Goal: Information Seeking & Learning: Learn about a topic

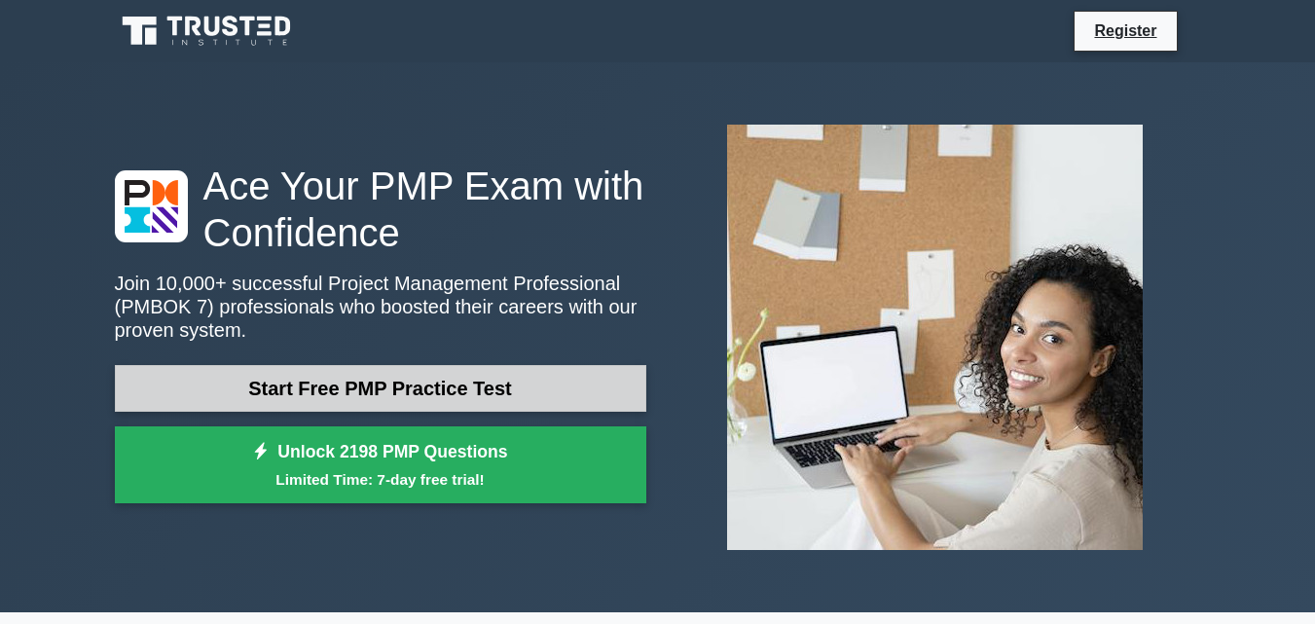
click at [410, 389] on link "Start Free PMP Practice Test" at bounding box center [380, 388] width 531 height 47
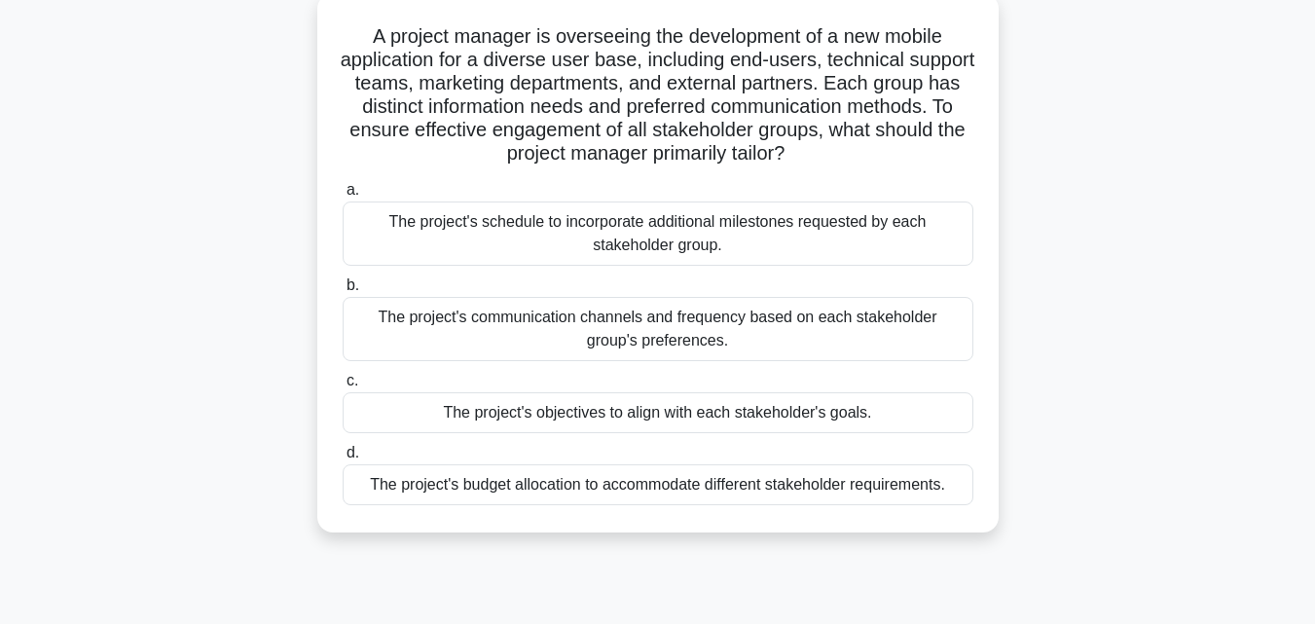
scroll to position [97, 0]
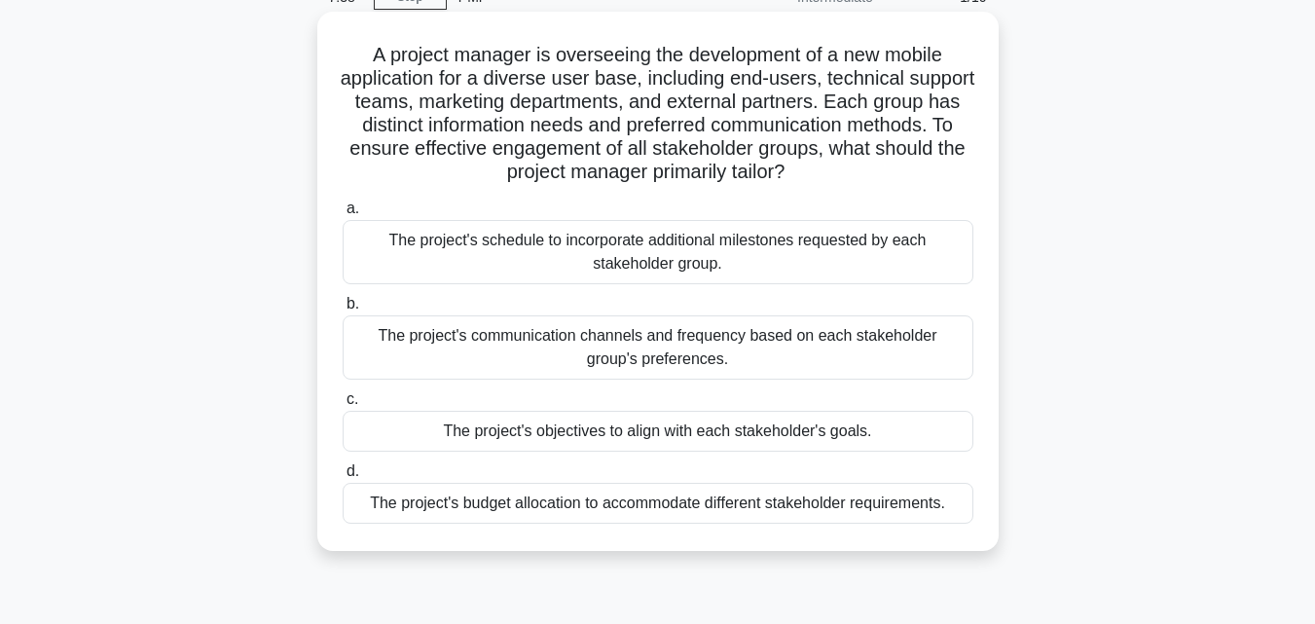
click at [855, 430] on div "The project's objectives to align with each stakeholder's goals." at bounding box center [658, 431] width 631 height 41
click at [343, 406] on input "c. The project's objectives to align with each stakeholder's goals." at bounding box center [343, 399] width 0 height 13
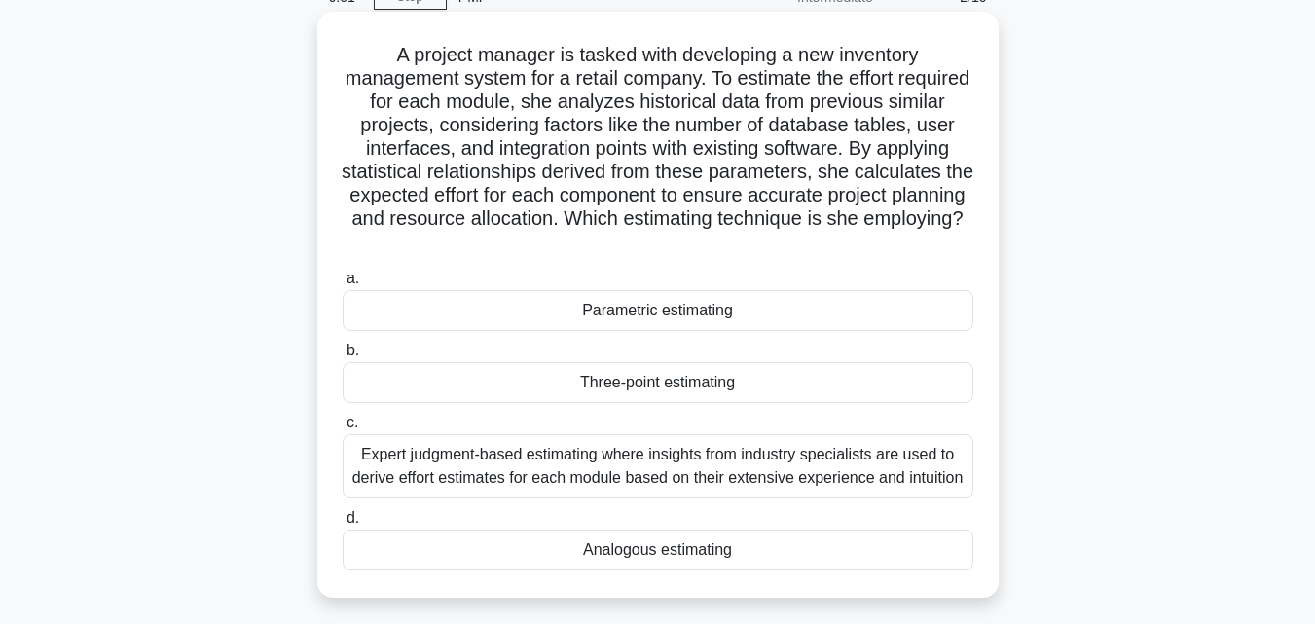
click at [660, 314] on div "Parametric estimating" at bounding box center [658, 310] width 631 height 41
click at [343, 285] on input "a. Parametric estimating" at bounding box center [343, 279] width 0 height 13
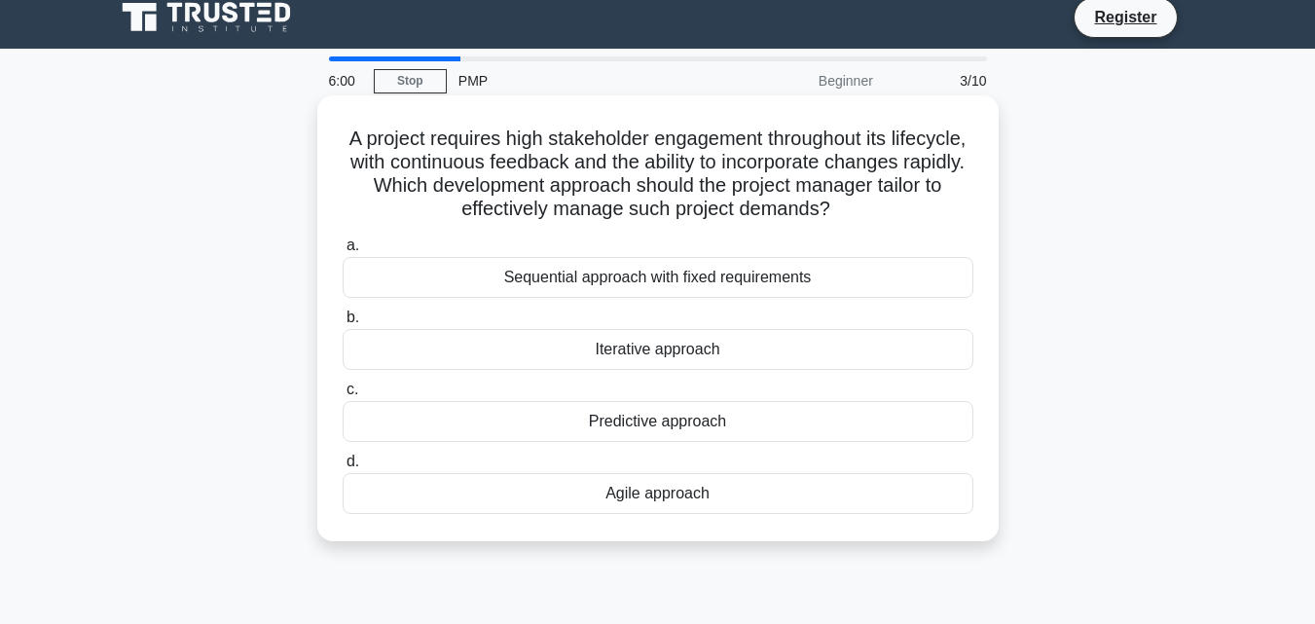
scroll to position [0, 0]
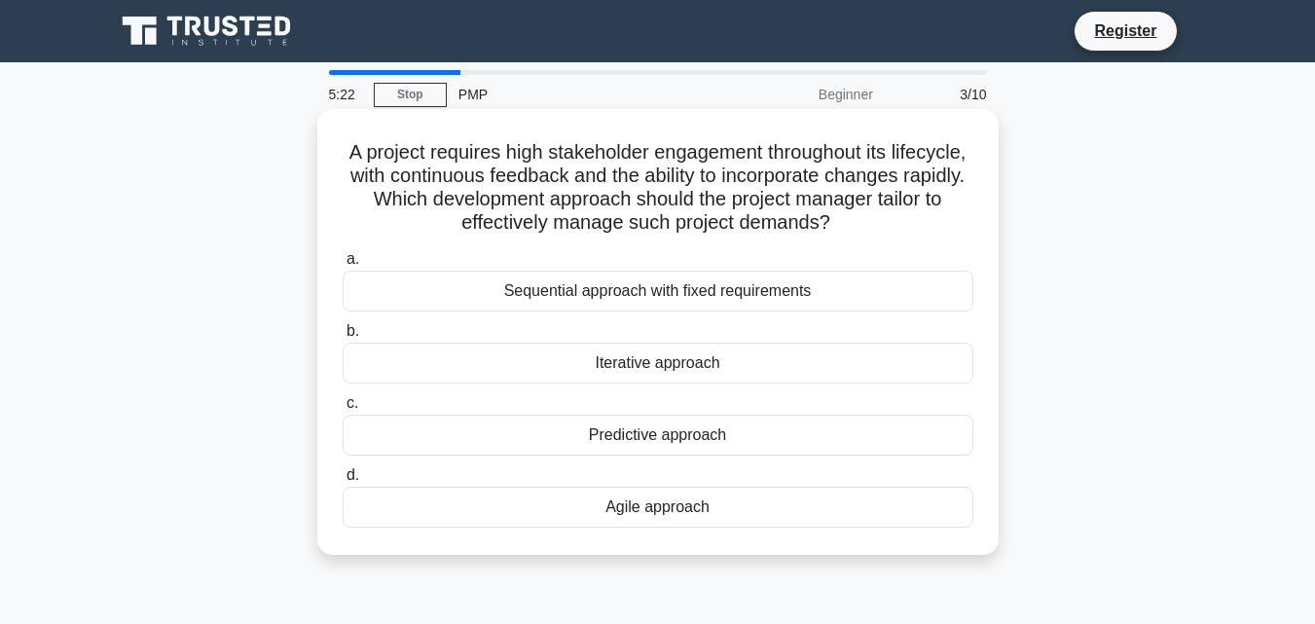
click at [696, 504] on div "Agile approach" at bounding box center [658, 507] width 631 height 41
click at [343, 482] on input "d. Agile approach" at bounding box center [343, 475] width 0 height 13
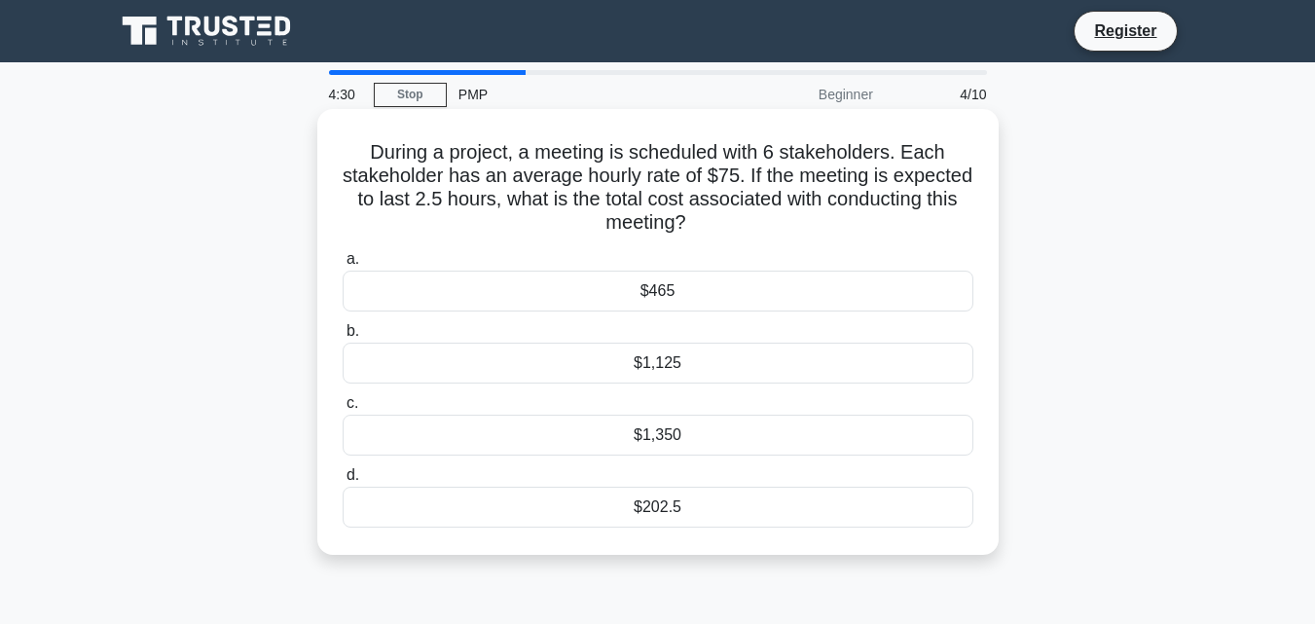
click at [681, 436] on div "$1,350" at bounding box center [658, 435] width 631 height 41
click at [343, 410] on input "c. $1,350" at bounding box center [343, 403] width 0 height 13
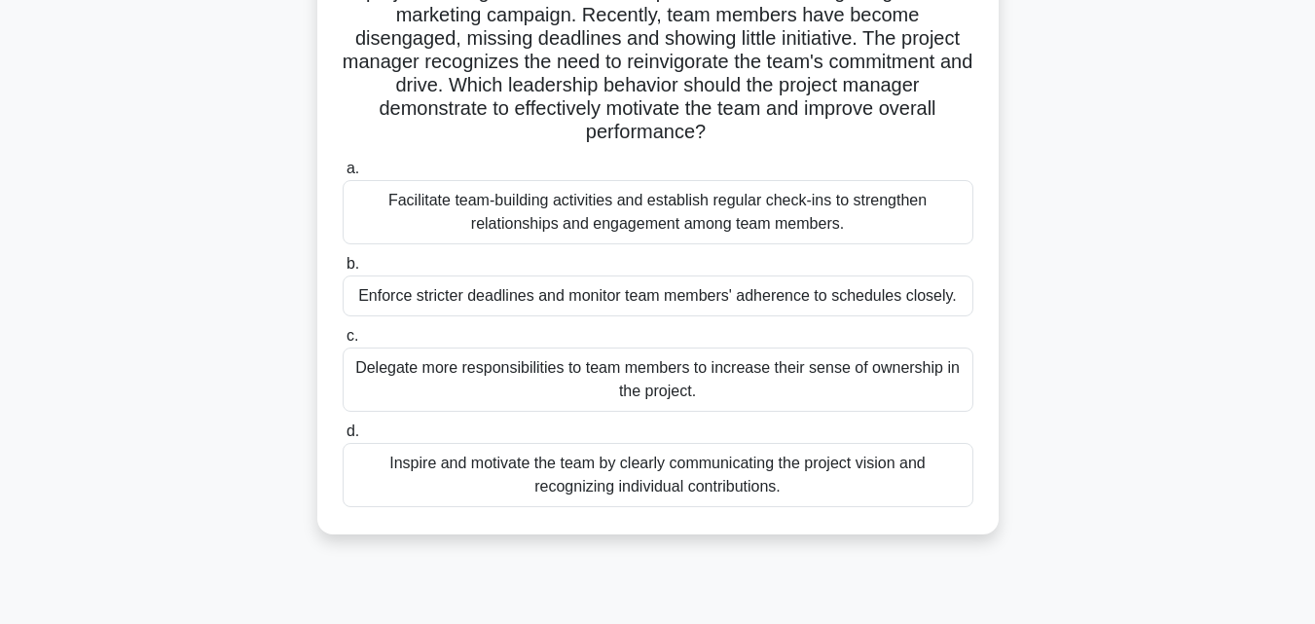
scroll to position [195, 0]
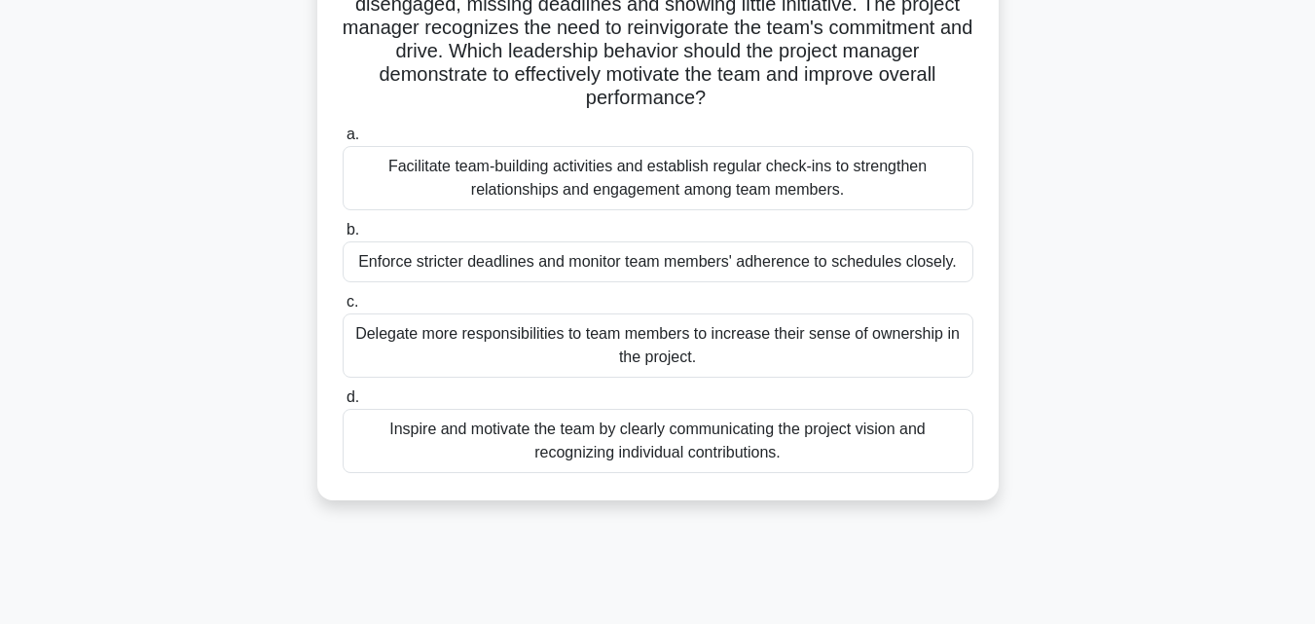
click at [647, 437] on div "Inspire and motivate the team by clearly communicating the project vision and r…" at bounding box center [658, 441] width 631 height 64
click at [343, 404] on input "d. Inspire and motivate the team by clearly communicating the project vision an…" at bounding box center [343, 397] width 0 height 13
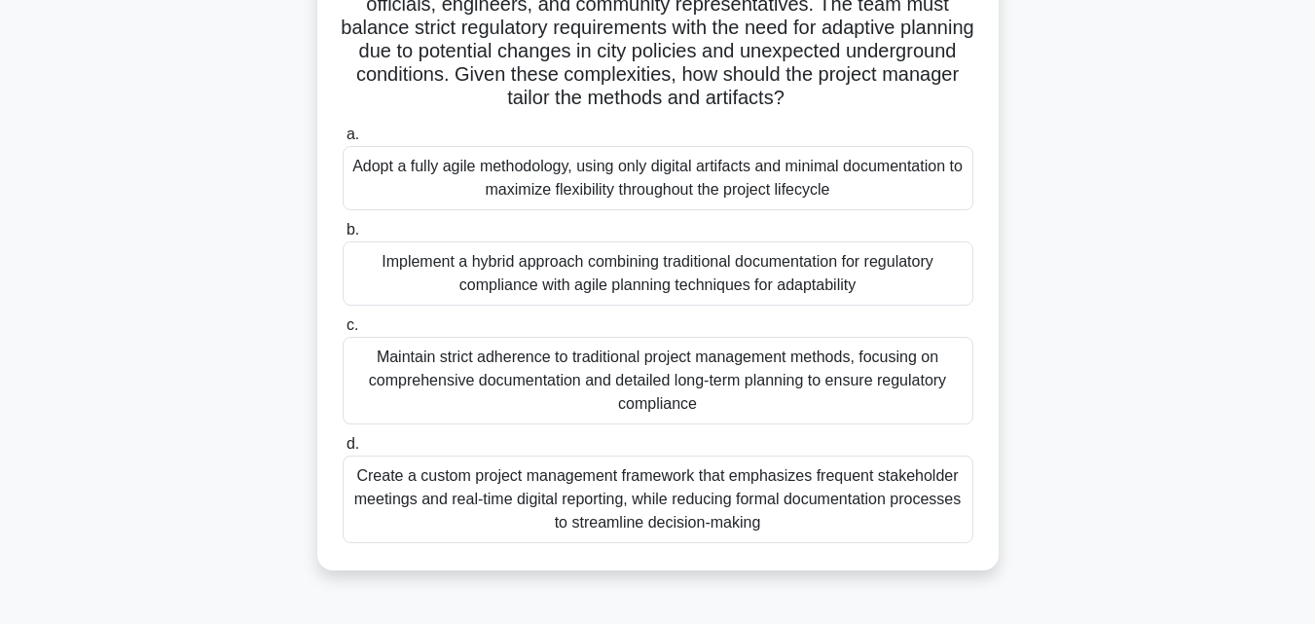
click at [579, 279] on div "Implement a hybrid approach combining traditional documentation for regulatory …" at bounding box center [658, 273] width 631 height 64
click at [343, 237] on input "b. Implement a hybrid approach combining traditional documentation for regulato…" at bounding box center [343, 230] width 0 height 13
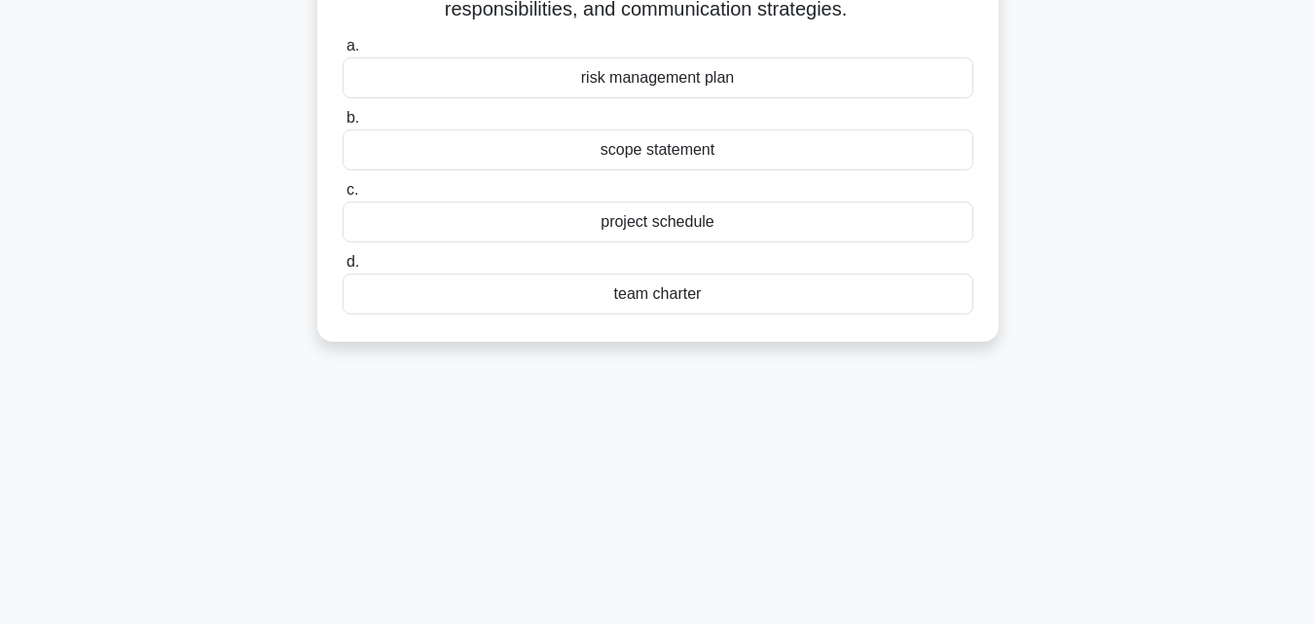
scroll to position [0, 0]
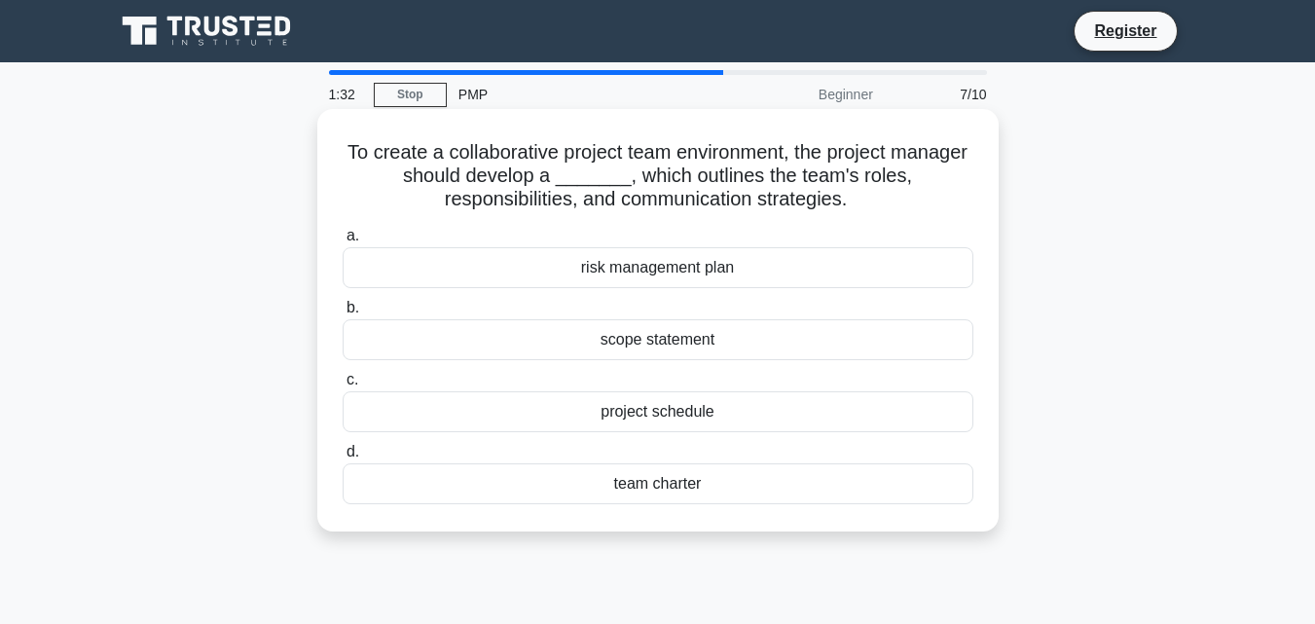
click at [667, 416] on div "project schedule" at bounding box center [658, 411] width 631 height 41
click at [343, 386] on input "c. project schedule" at bounding box center [343, 380] width 0 height 13
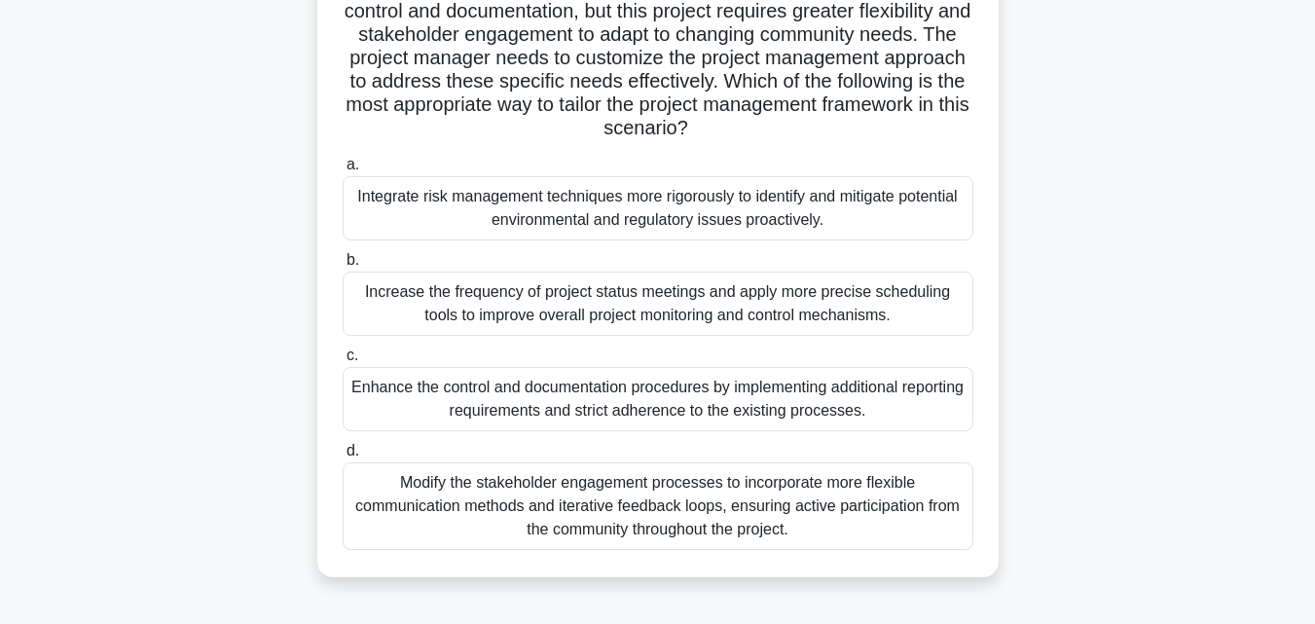
scroll to position [292, 0]
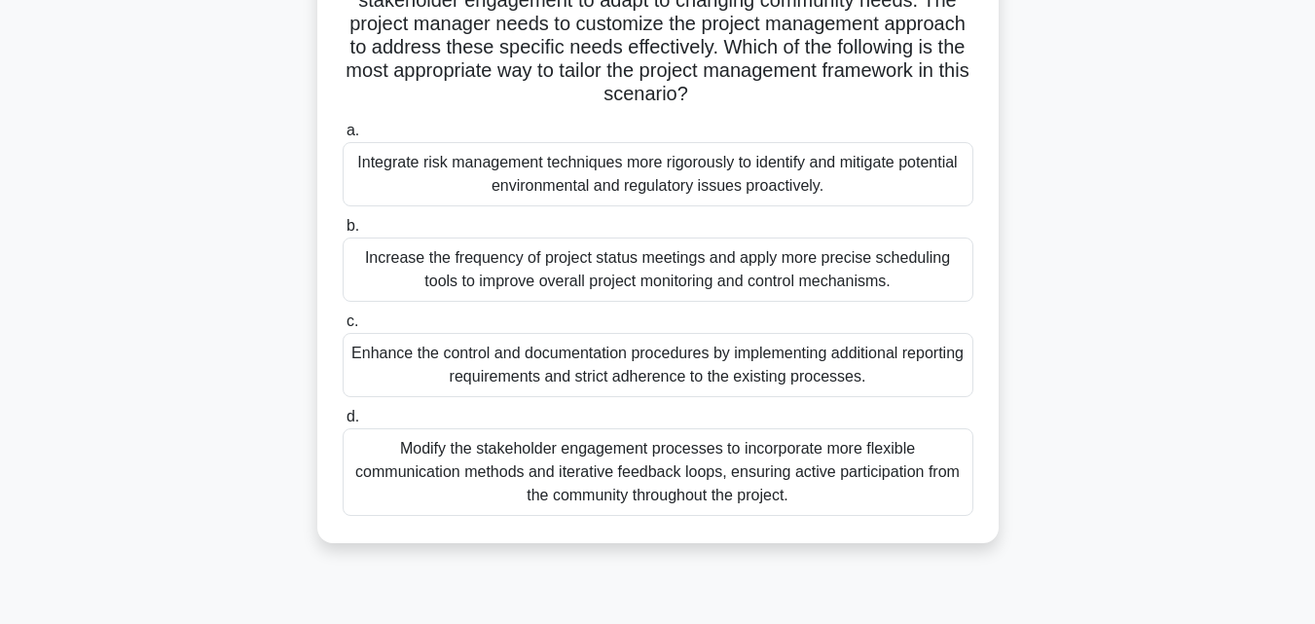
click at [556, 473] on div "Modify the stakeholder engagement processes to incorporate more flexible commun…" at bounding box center [658, 472] width 631 height 88
click at [343, 423] on input "d. Modify the stakeholder engagement processes to incorporate more flexible com…" at bounding box center [343, 417] width 0 height 13
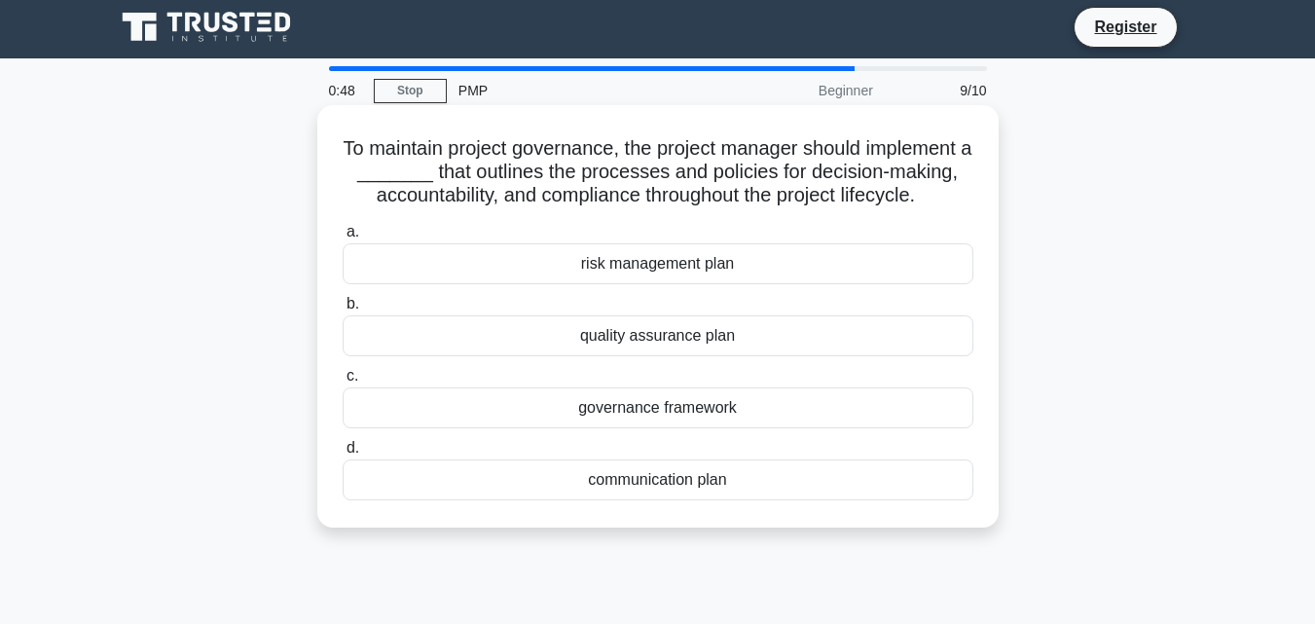
scroll to position [0, 0]
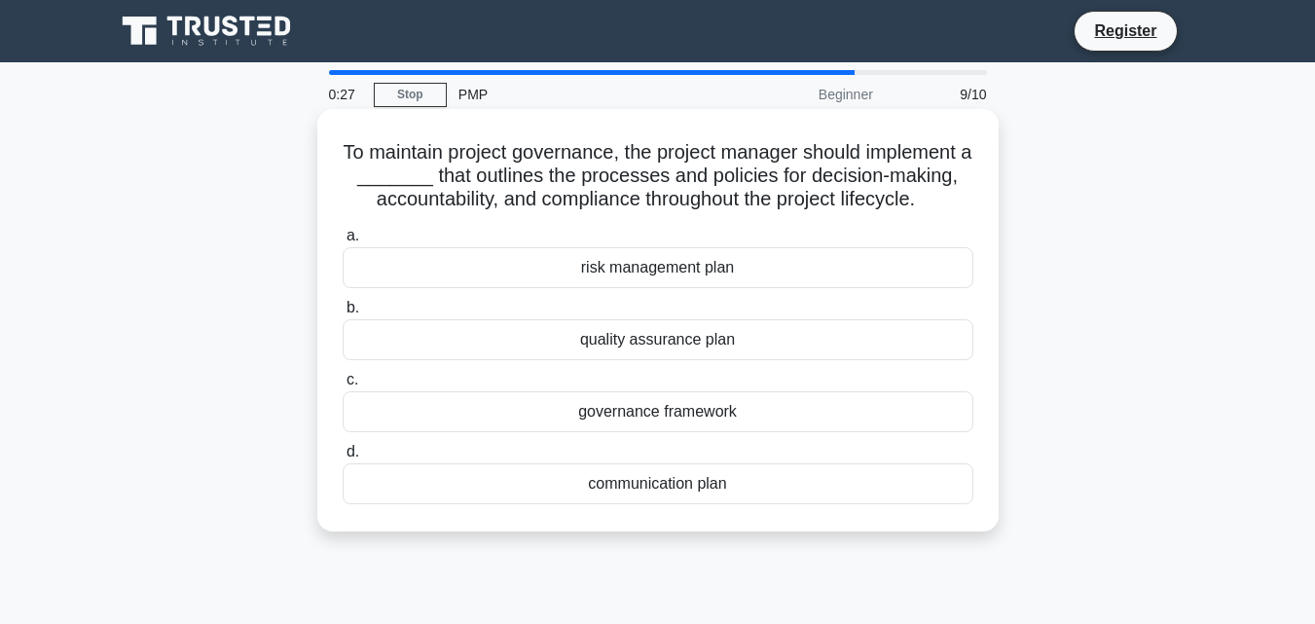
click at [676, 416] on div "governance framework" at bounding box center [658, 411] width 631 height 41
click at [343, 386] on input "c. governance framework" at bounding box center [343, 380] width 0 height 13
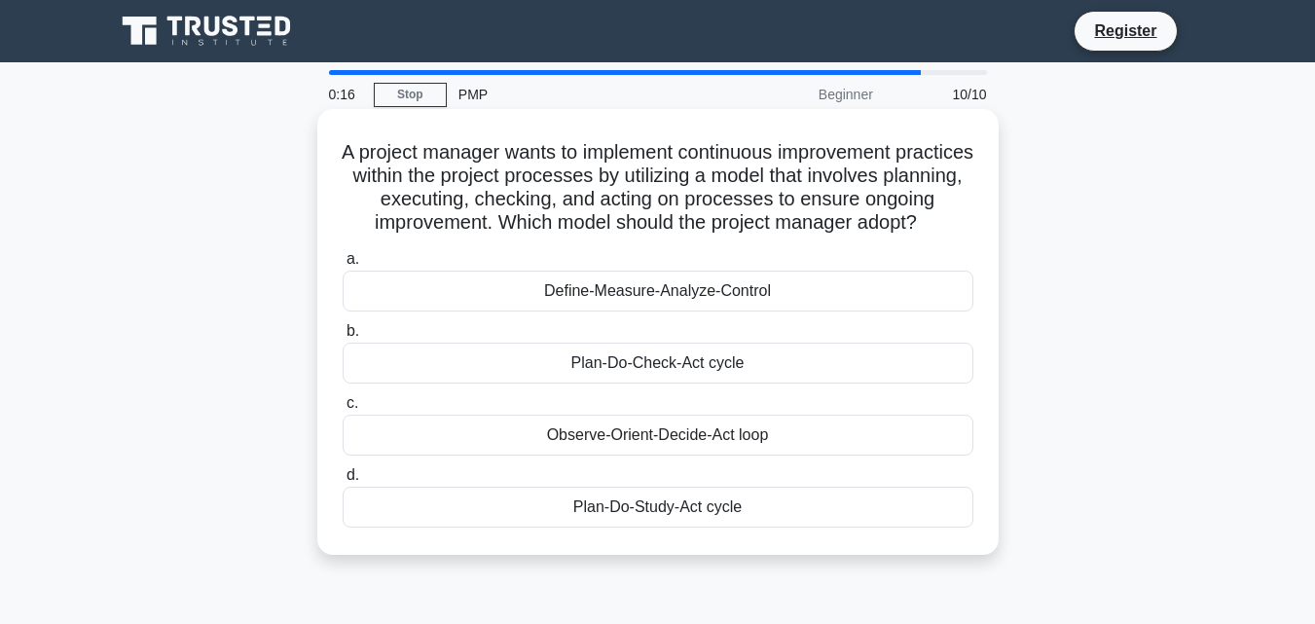
click at [628, 456] on div "Observe-Orient-Decide-Act loop" at bounding box center [658, 435] width 631 height 41
click at [343, 410] on input "c. Observe-Orient-Decide-Act loop" at bounding box center [343, 403] width 0 height 13
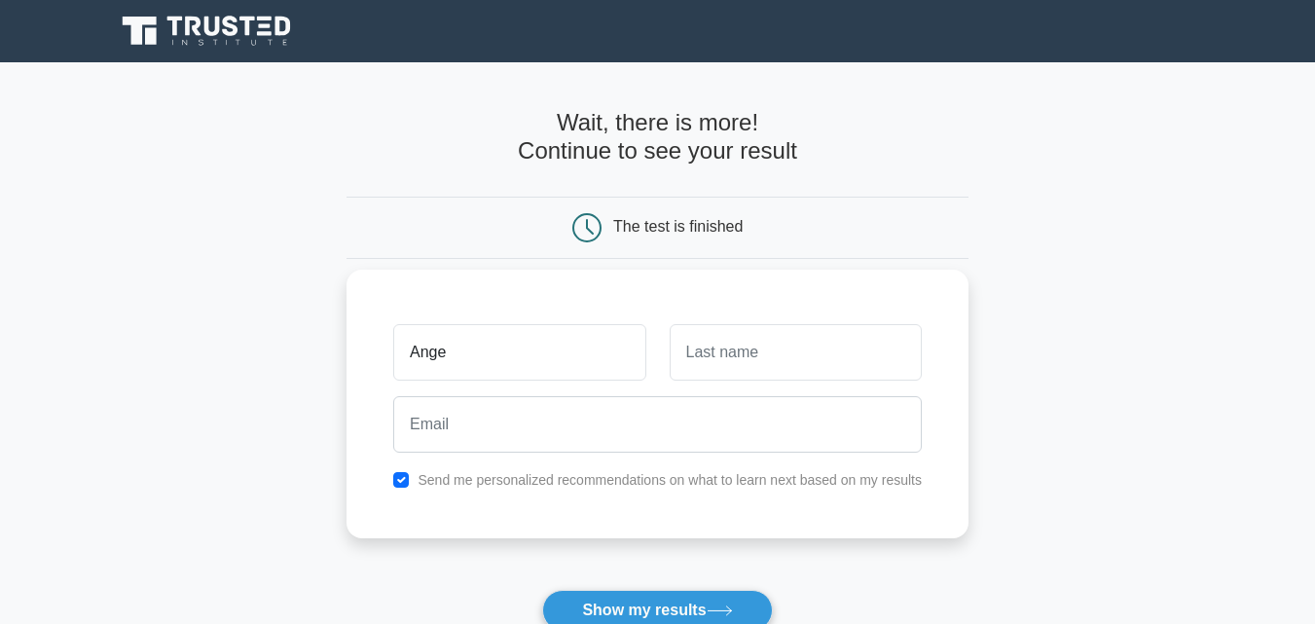
type input "Ange"
click at [774, 362] on input "text" at bounding box center [796, 352] width 252 height 56
type input "IRAGENA"
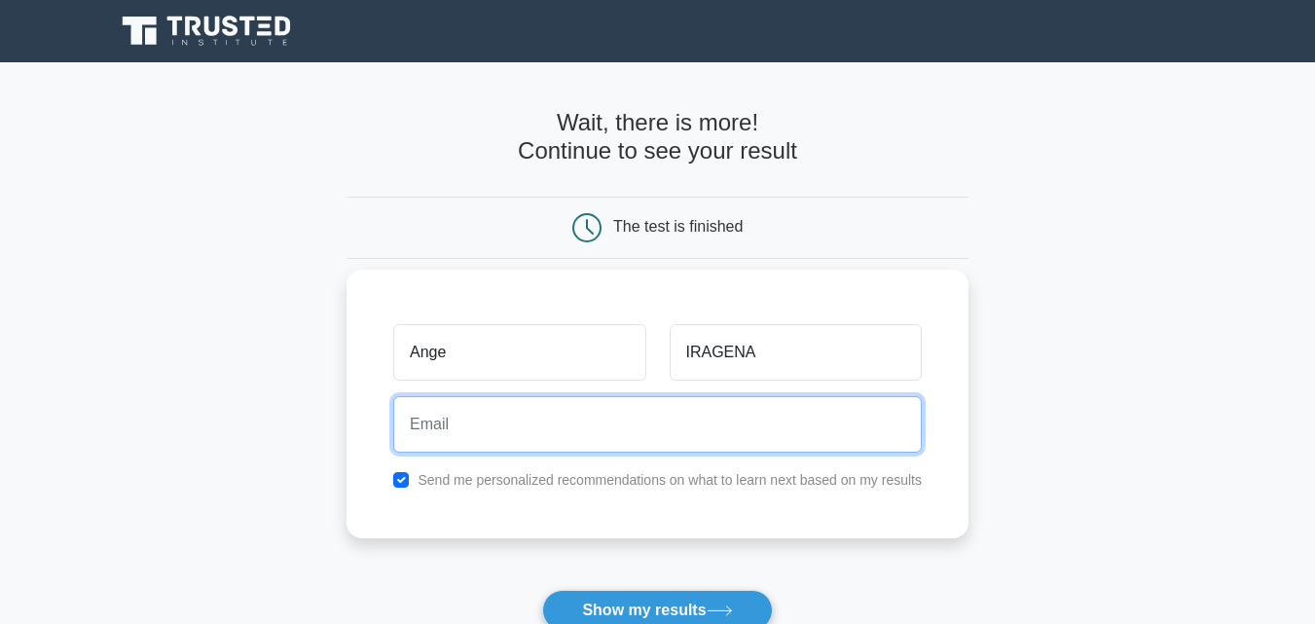
click at [629, 431] on input "email" at bounding box center [657, 424] width 529 height 56
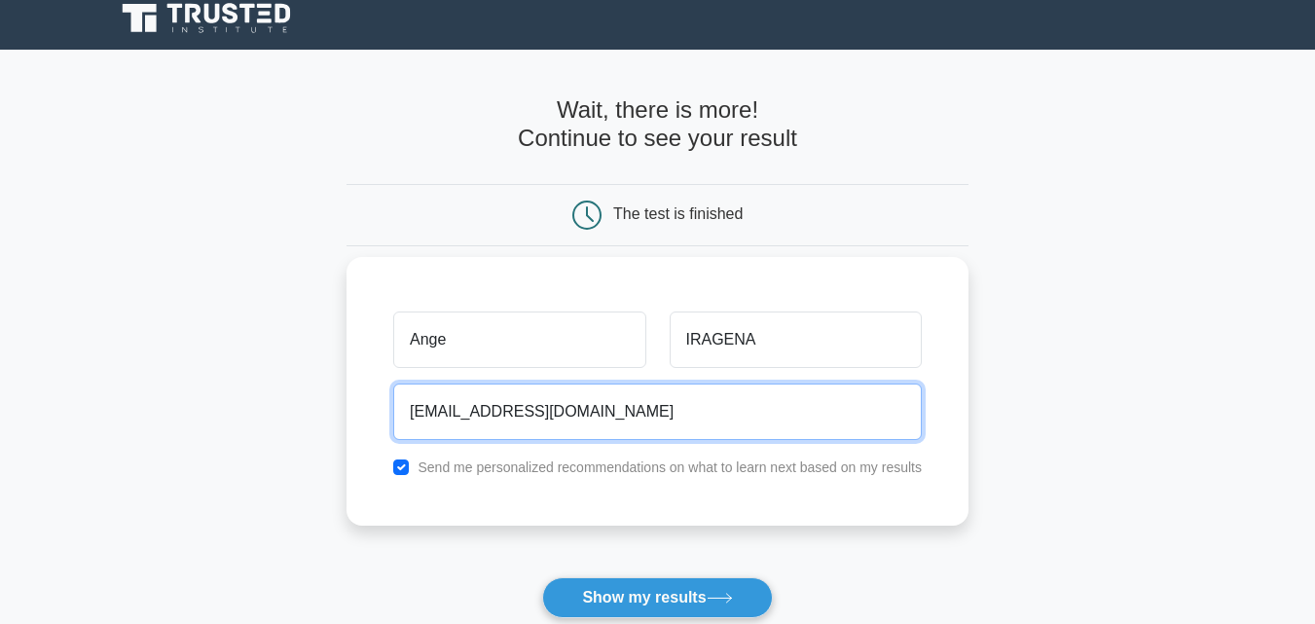
scroll to position [195, 0]
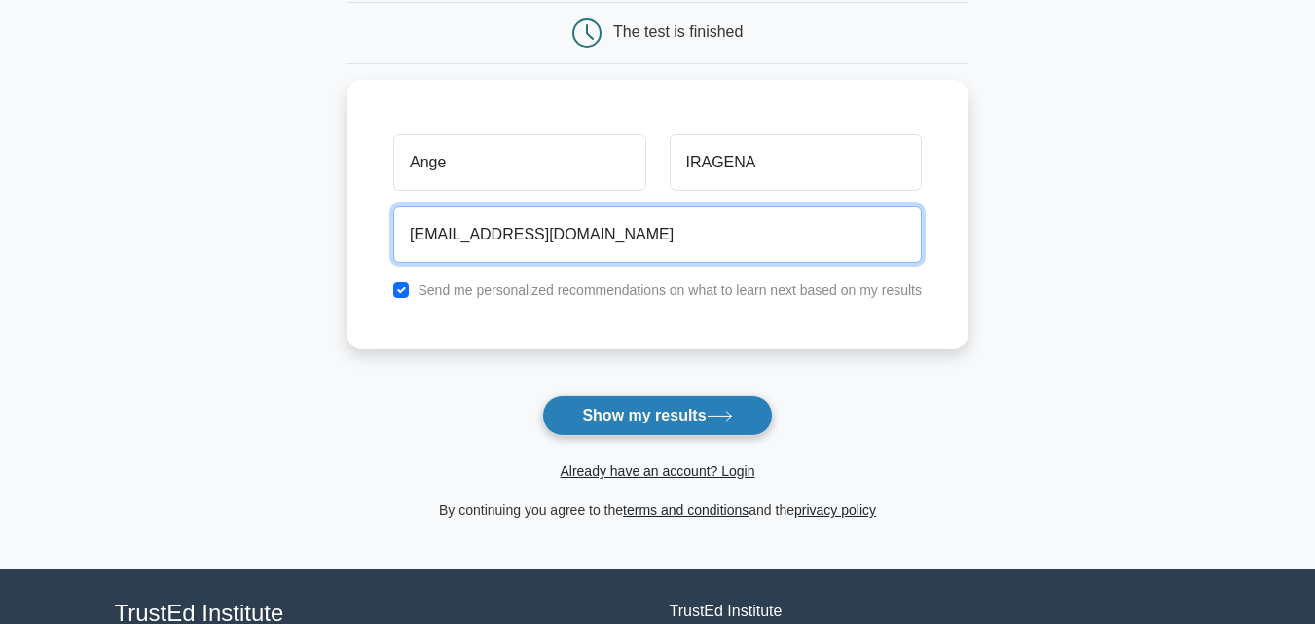
type input "nonoxange@gmail.com"
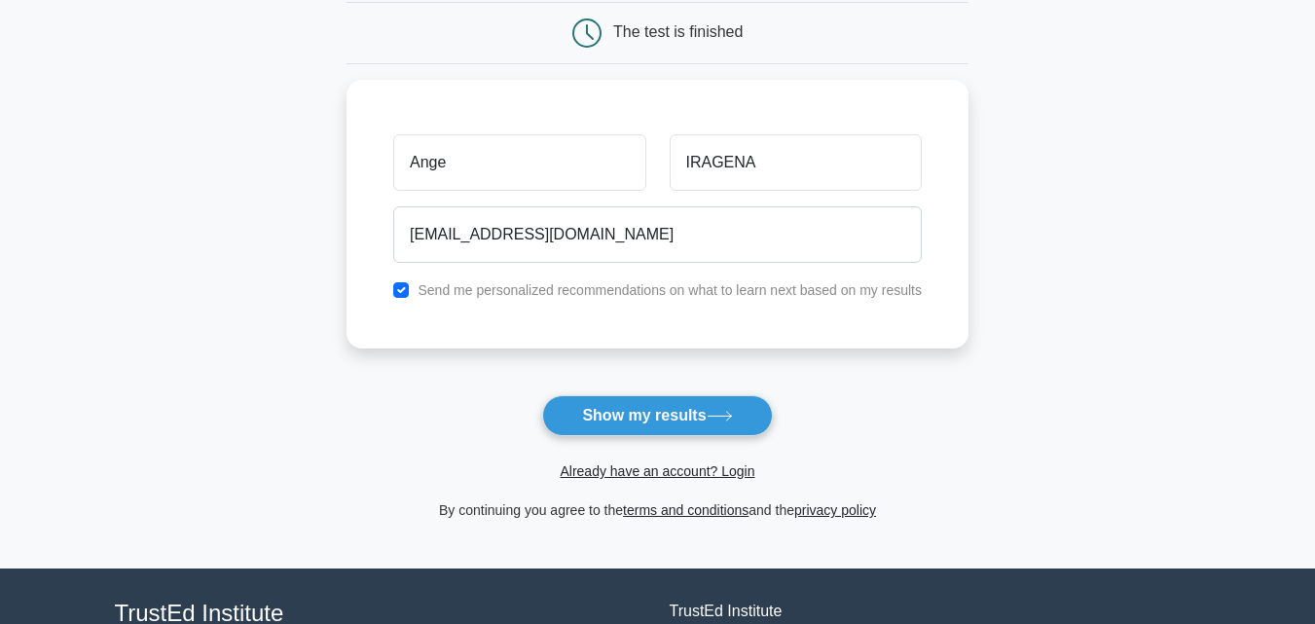
click at [701, 418] on button "Show my results" at bounding box center [657, 415] width 230 height 41
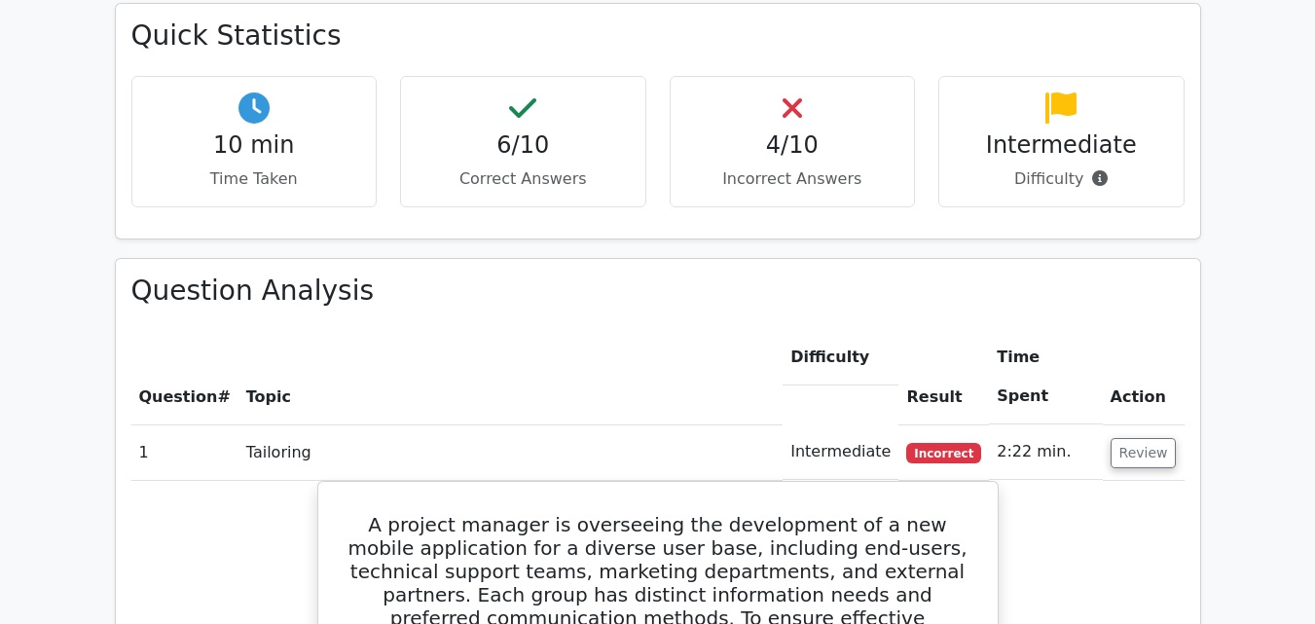
scroll to position [681, 0]
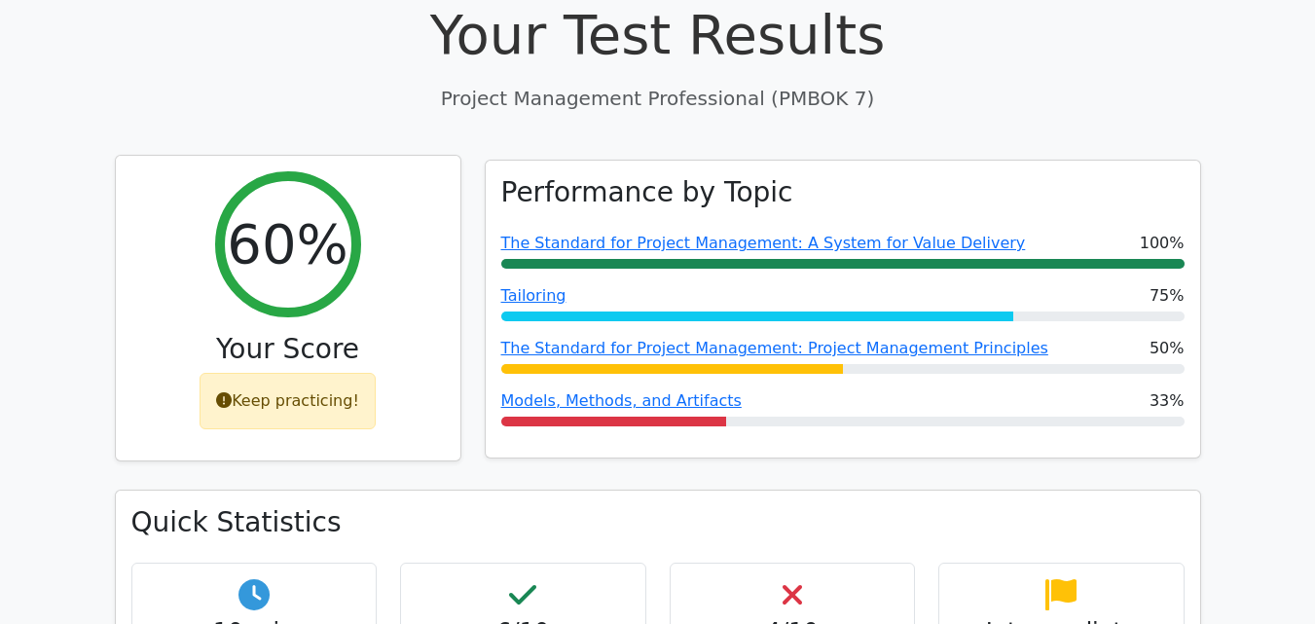
click at [306, 373] on div "Keep practicing!" at bounding box center [288, 401] width 176 height 56
click at [223, 392] on icon at bounding box center [224, 400] width 16 height 16
click at [281, 211] on h2 "60%" at bounding box center [287, 243] width 121 height 65
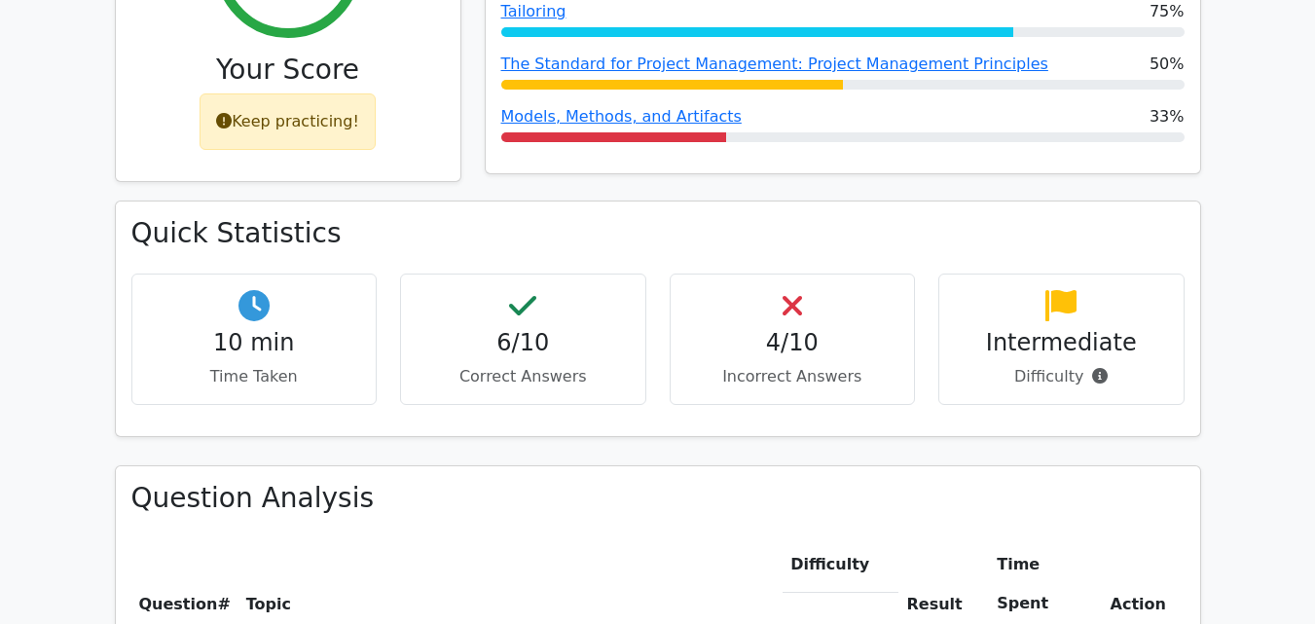
scroll to position [973, 0]
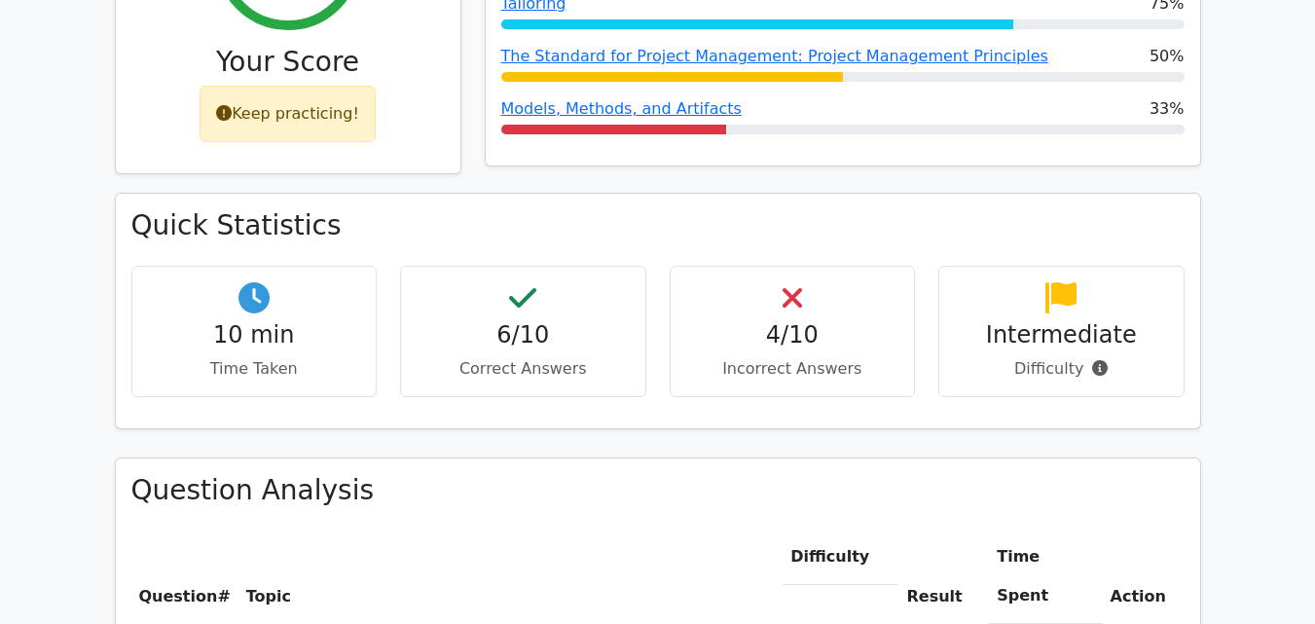
click at [495, 266] on div "6/10 Correct Answers" at bounding box center [523, 331] width 246 height 131
click at [258, 282] on icon at bounding box center [253, 297] width 31 height 31
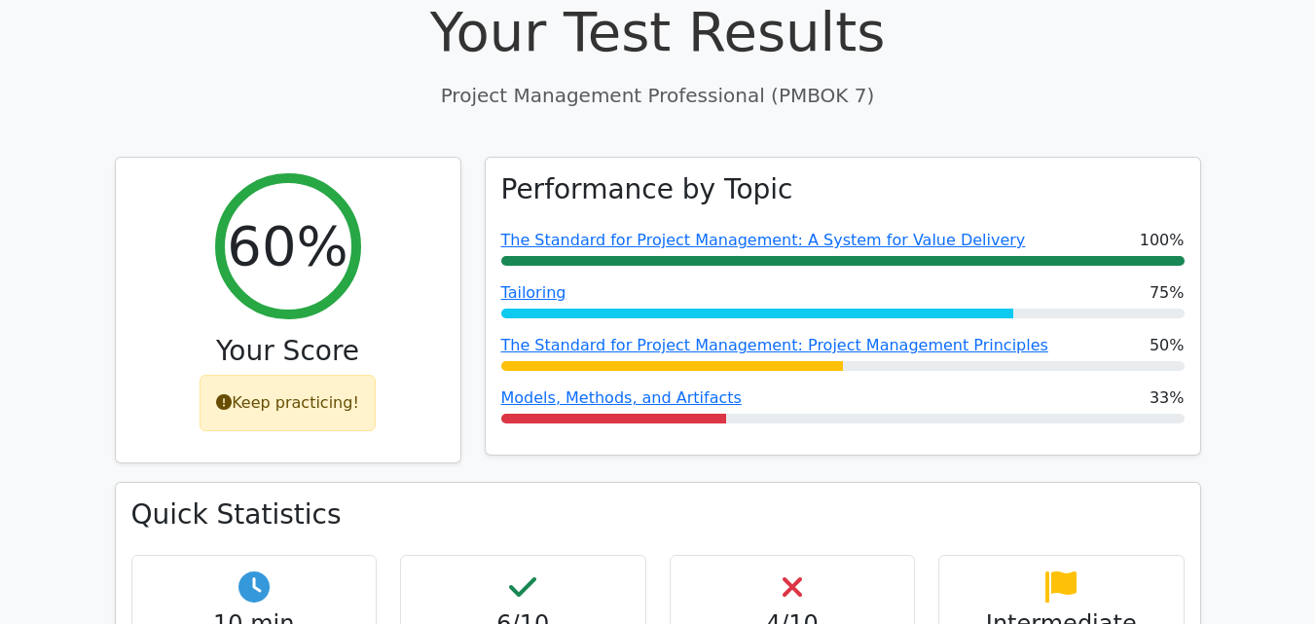
scroll to position [681, 0]
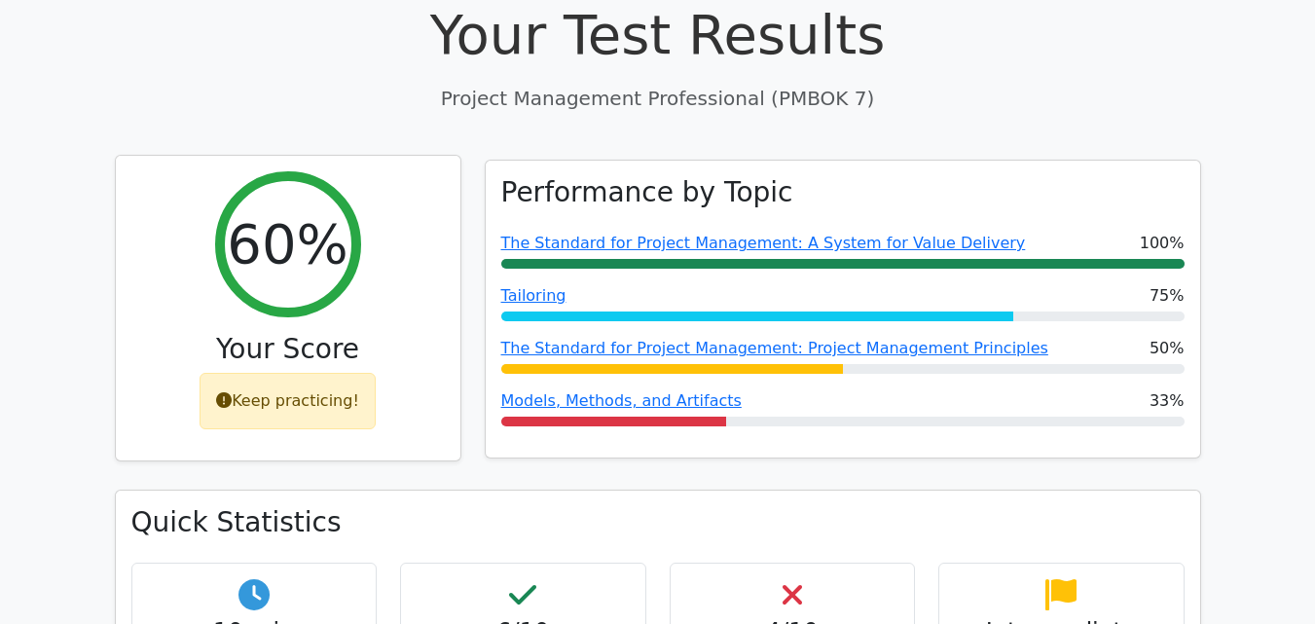
click at [259, 211] on h2 "60%" at bounding box center [287, 243] width 121 height 65
click at [261, 373] on div "Keep practicing!" at bounding box center [288, 401] width 176 height 56
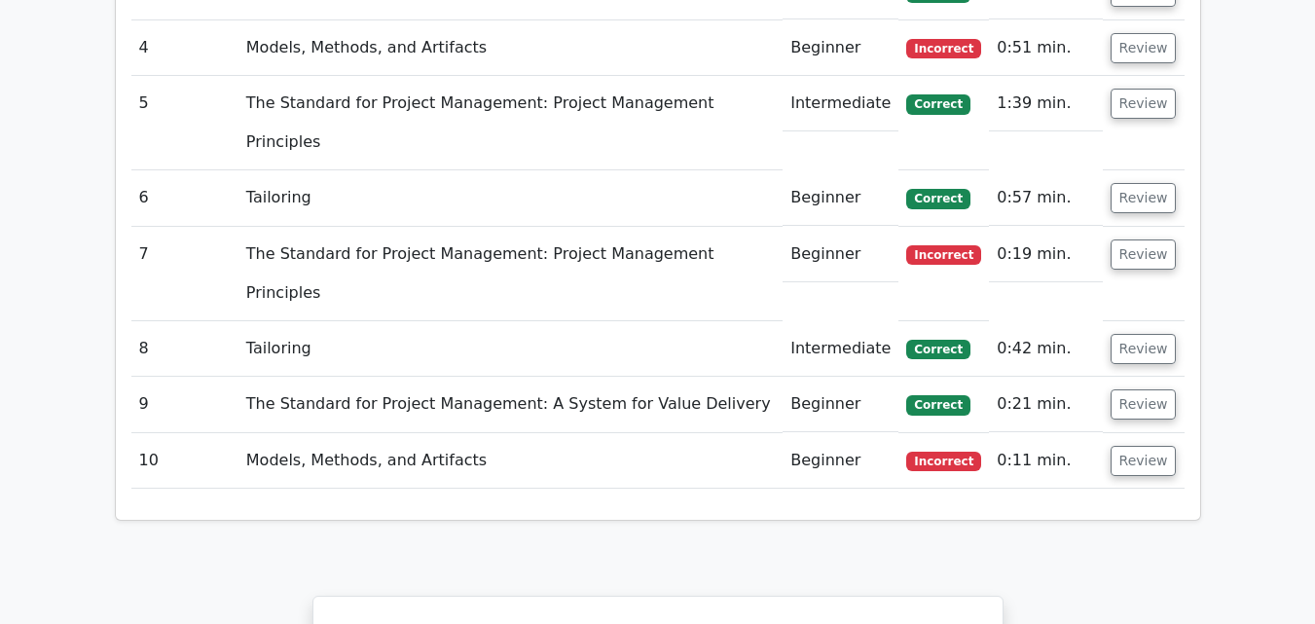
scroll to position [3017, 0]
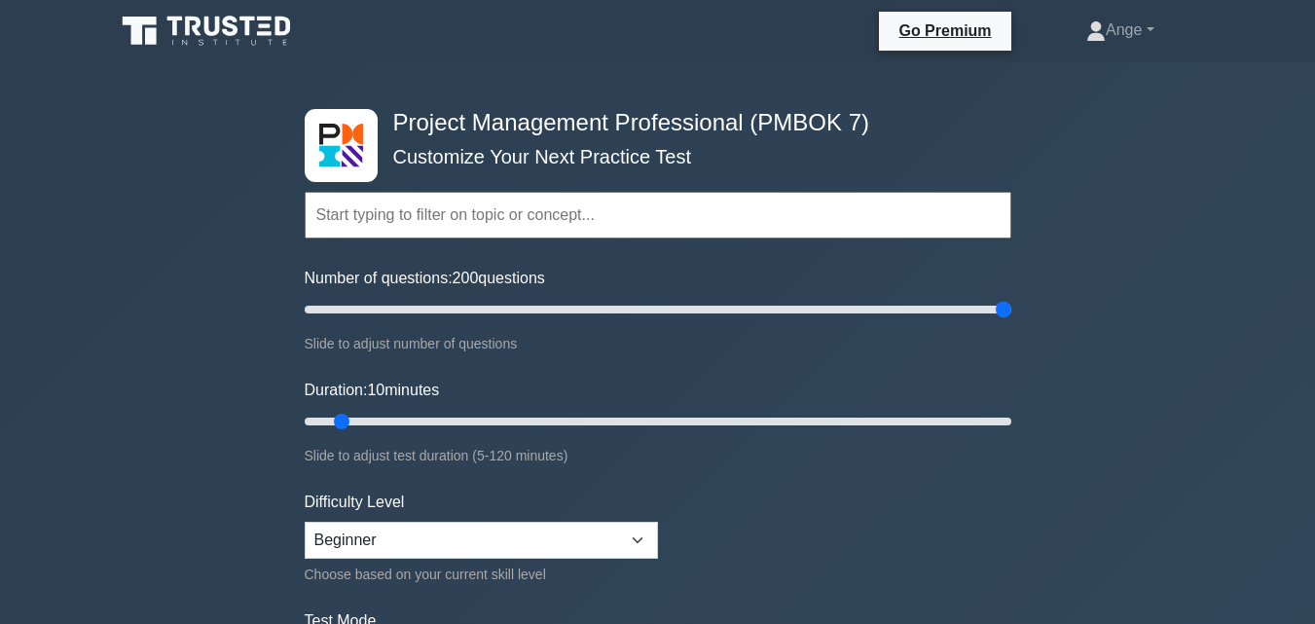
drag, startPoint x: 332, startPoint y: 305, endPoint x: 1041, endPoint y: 344, distance: 709.7
type input "200"
click at [1011, 321] on input "Number of questions: 200 questions" at bounding box center [658, 309] width 707 height 23
drag, startPoint x: 340, startPoint y: 420, endPoint x: 1053, endPoint y: 446, distance: 713.9
click at [1011, 433] on input "Duration: 120 minutes" at bounding box center [658, 421] width 707 height 23
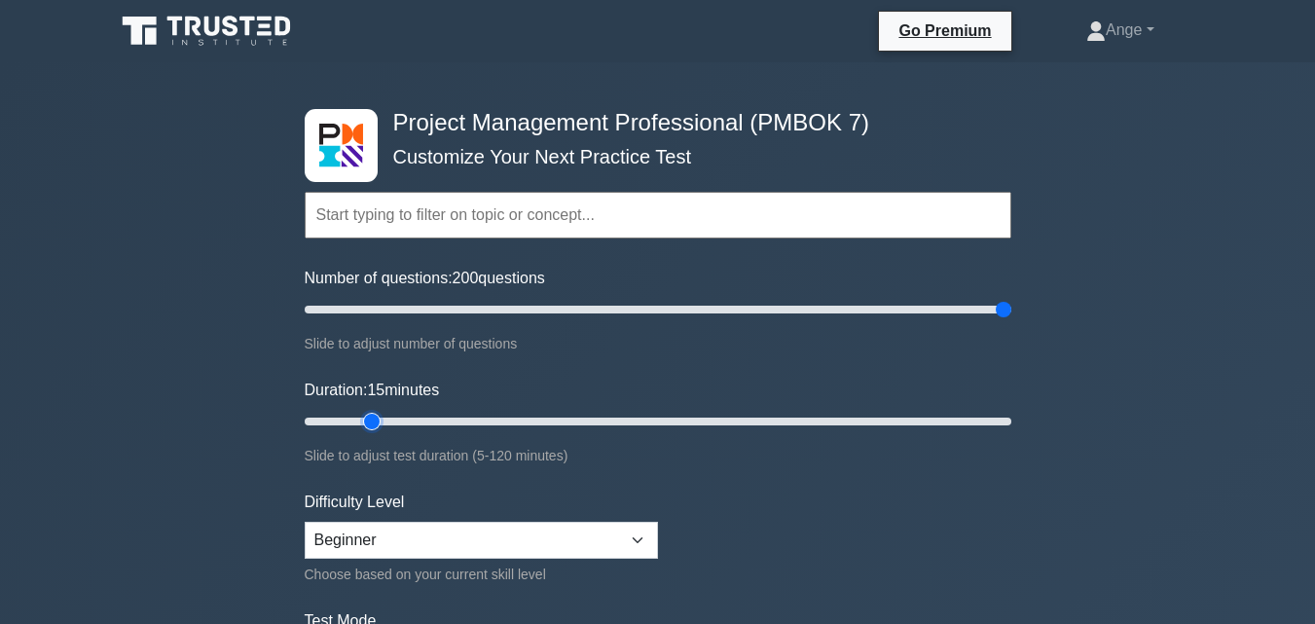
drag, startPoint x: 999, startPoint y: 417, endPoint x: 371, endPoint y: 429, distance: 628.0
type input "15"
click at [371, 429] on input "Duration: 15 minutes" at bounding box center [658, 421] width 707 height 23
drag, startPoint x: 1002, startPoint y: 310, endPoint x: 328, endPoint y: 300, distance: 673.6
type input "10"
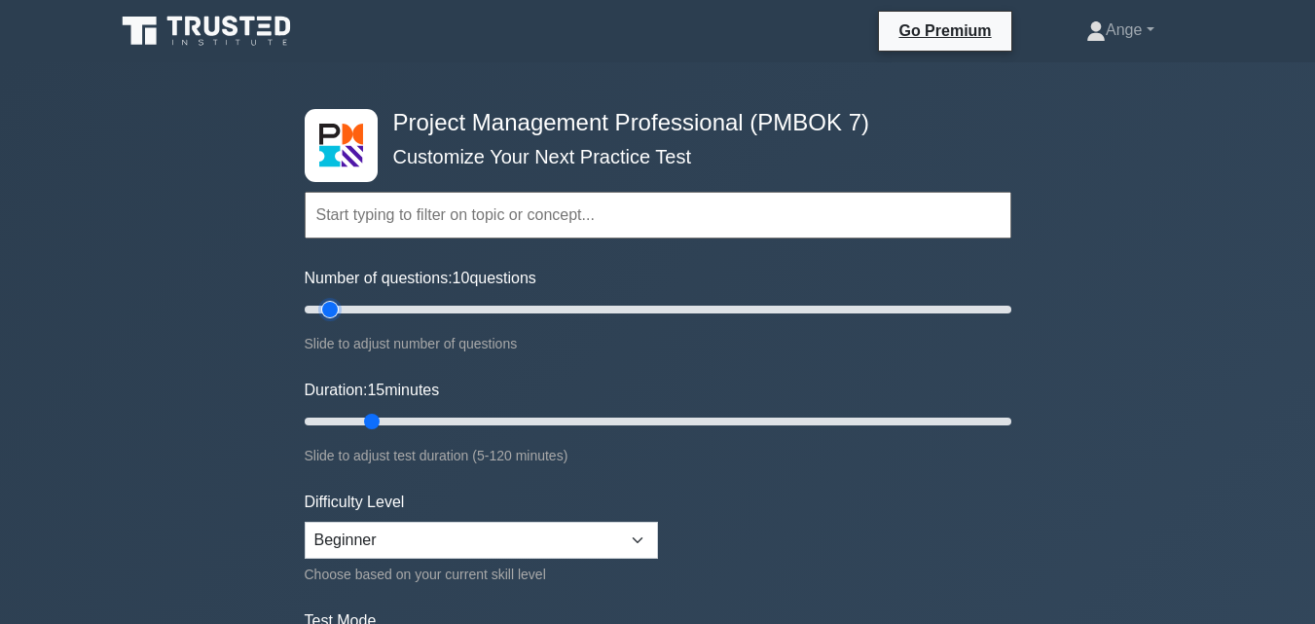
click at [328, 300] on input "Number of questions: 10 questions" at bounding box center [658, 309] width 707 height 23
drag, startPoint x: 374, startPoint y: 420, endPoint x: 1053, endPoint y: 434, distance: 679.5
click at [1011, 433] on input "Duration: 120 minutes" at bounding box center [658, 421] width 707 height 23
drag, startPoint x: 998, startPoint y: 420, endPoint x: 361, endPoint y: 410, distance: 636.7
click at [361, 420] on input "Duration: 15 minutes" at bounding box center [658, 421] width 707 height 23
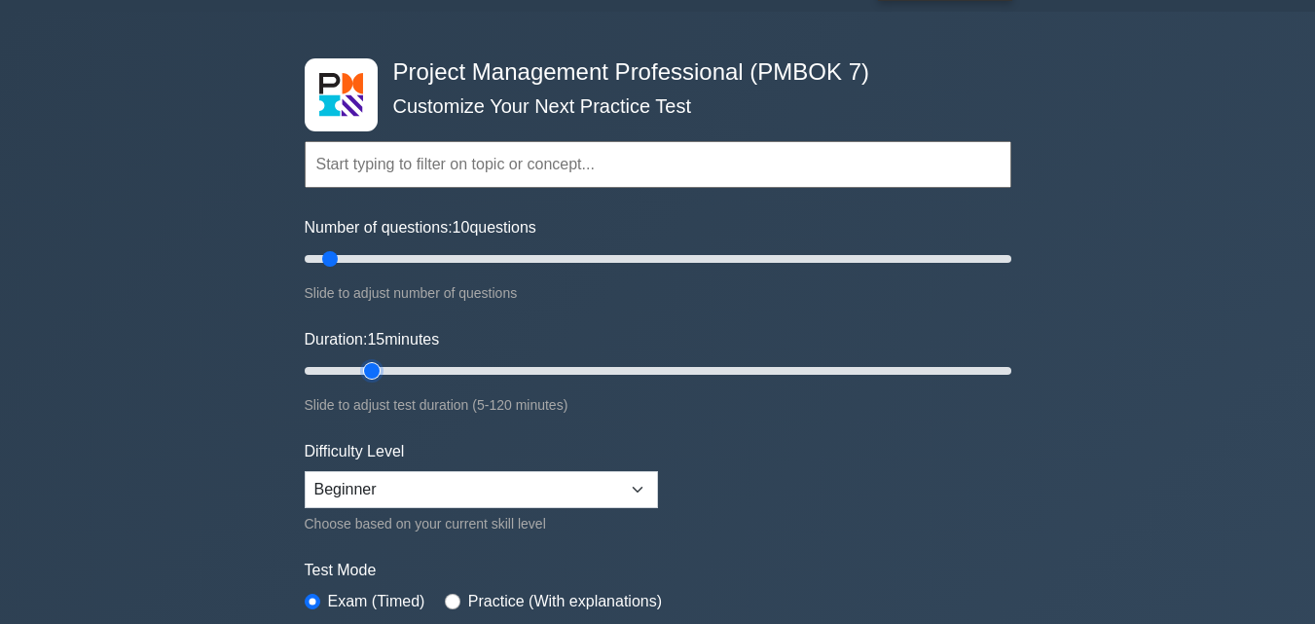
scroll to position [97, 0]
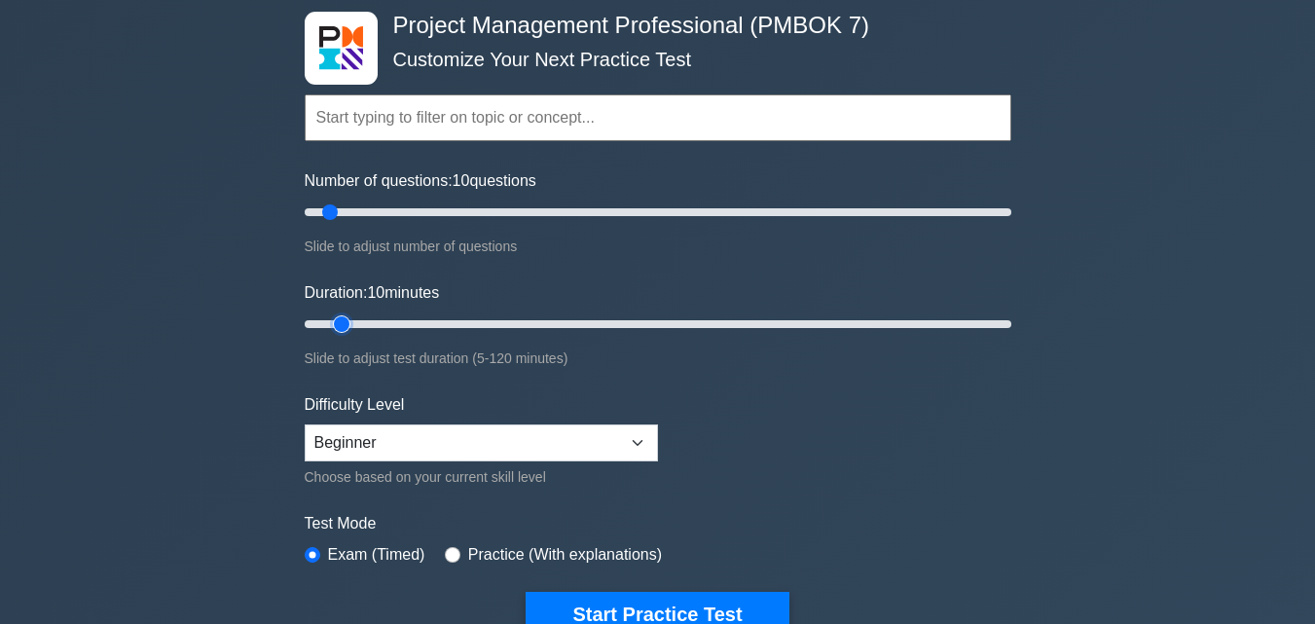
drag, startPoint x: 373, startPoint y: 320, endPoint x: 349, endPoint y: 324, distance: 23.7
type input "10"
click at [349, 329] on input "Duration: 10 minutes" at bounding box center [658, 323] width 707 height 23
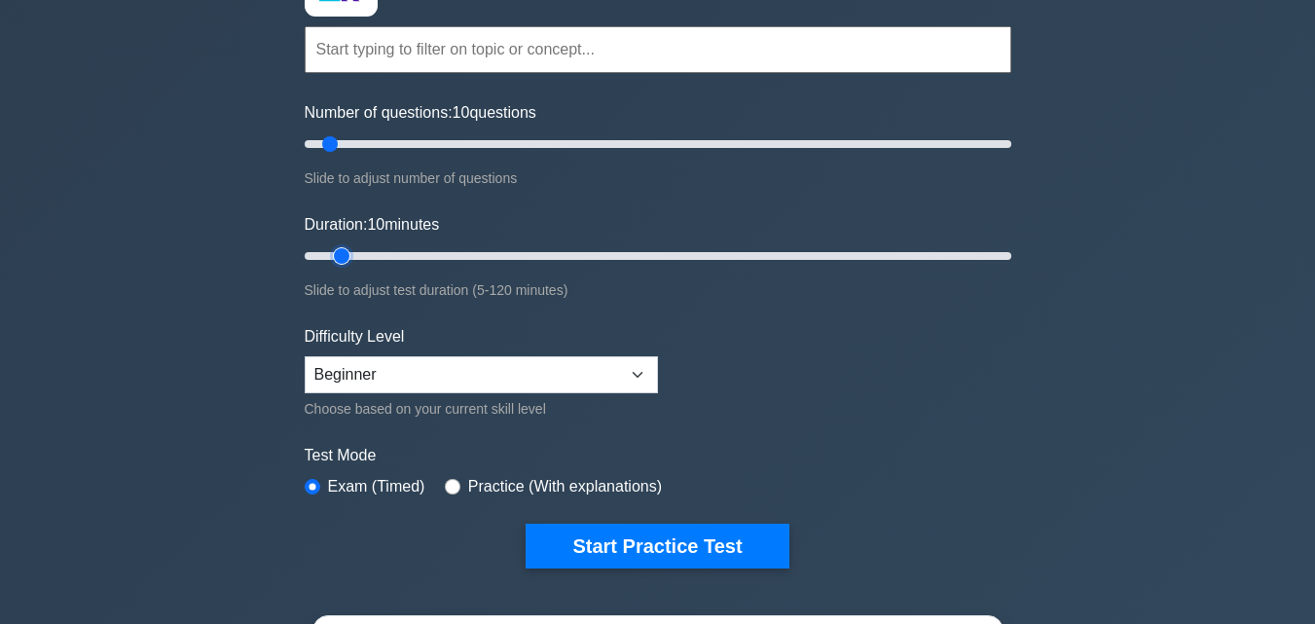
scroll to position [195, 0]
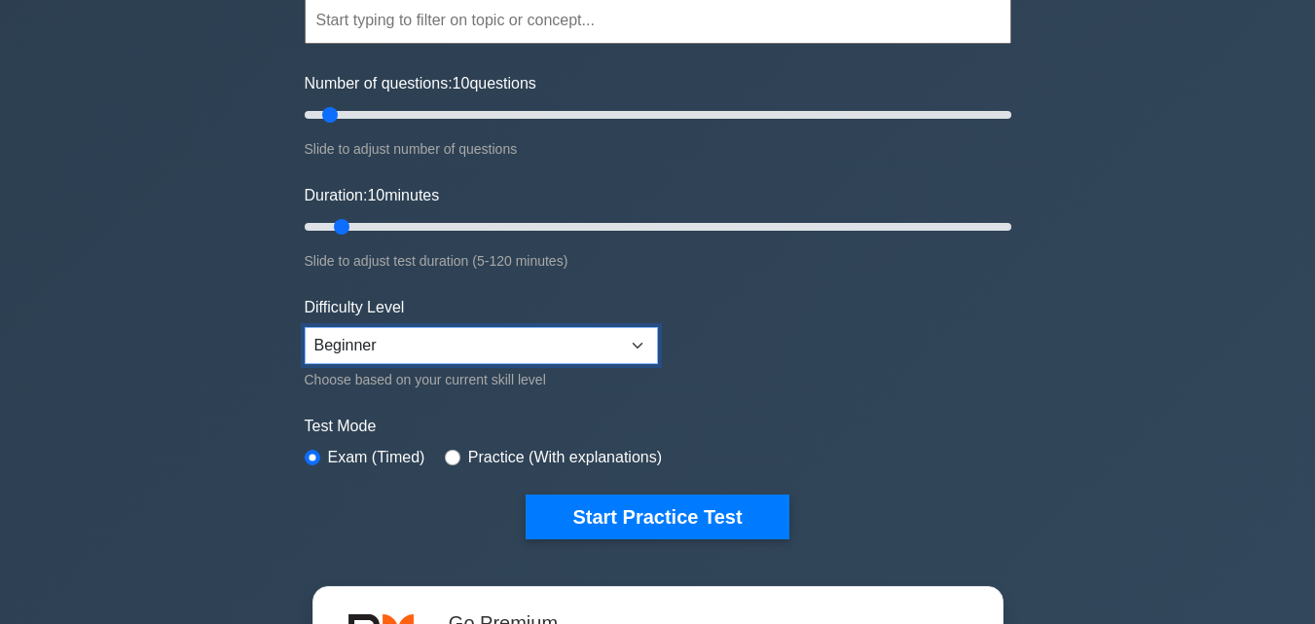
click at [644, 352] on select "Beginner Intermediate Expert" at bounding box center [481, 345] width 353 height 37
select select "expert"
click at [305, 327] on select "Beginner Intermediate Expert" at bounding box center [481, 345] width 353 height 37
click at [432, 453] on div "Test Mode Exam (Timed) Practice (With explanations)" at bounding box center [658, 443] width 707 height 56
click at [453, 450] on input "radio" at bounding box center [453, 458] width 16 height 16
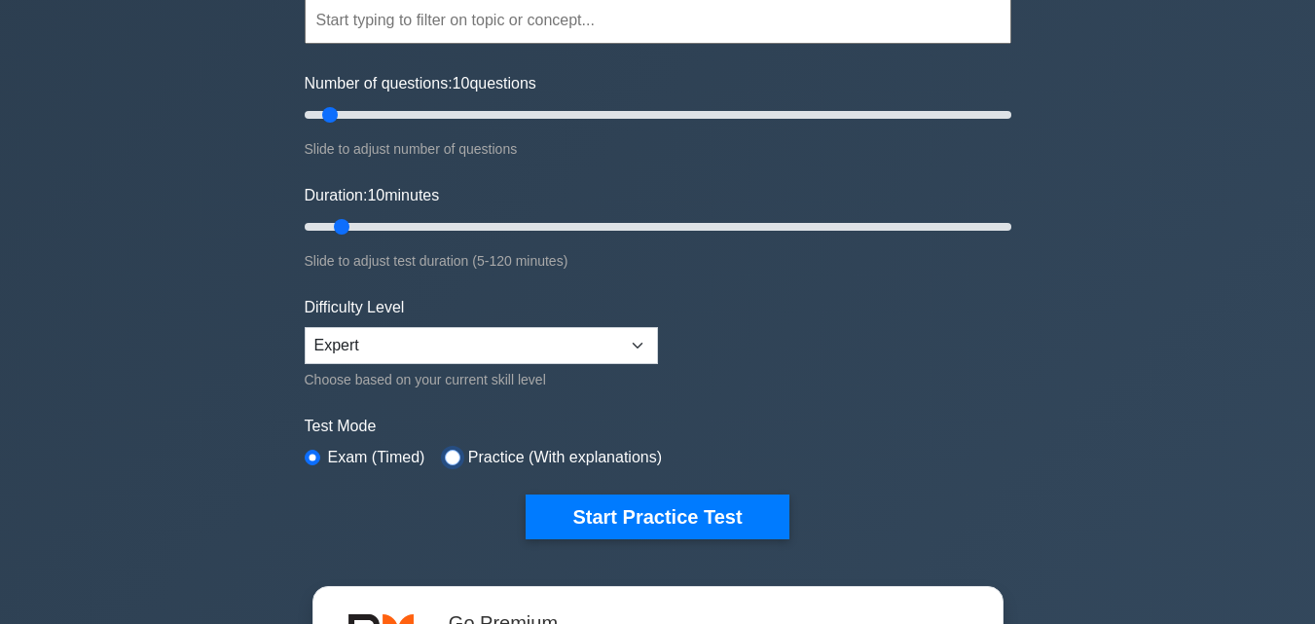
radio input "true"
click at [320, 452] on div "Exam (Timed)" at bounding box center [365, 457] width 121 height 23
click at [314, 455] on input "radio" at bounding box center [313, 458] width 16 height 16
radio input "true"
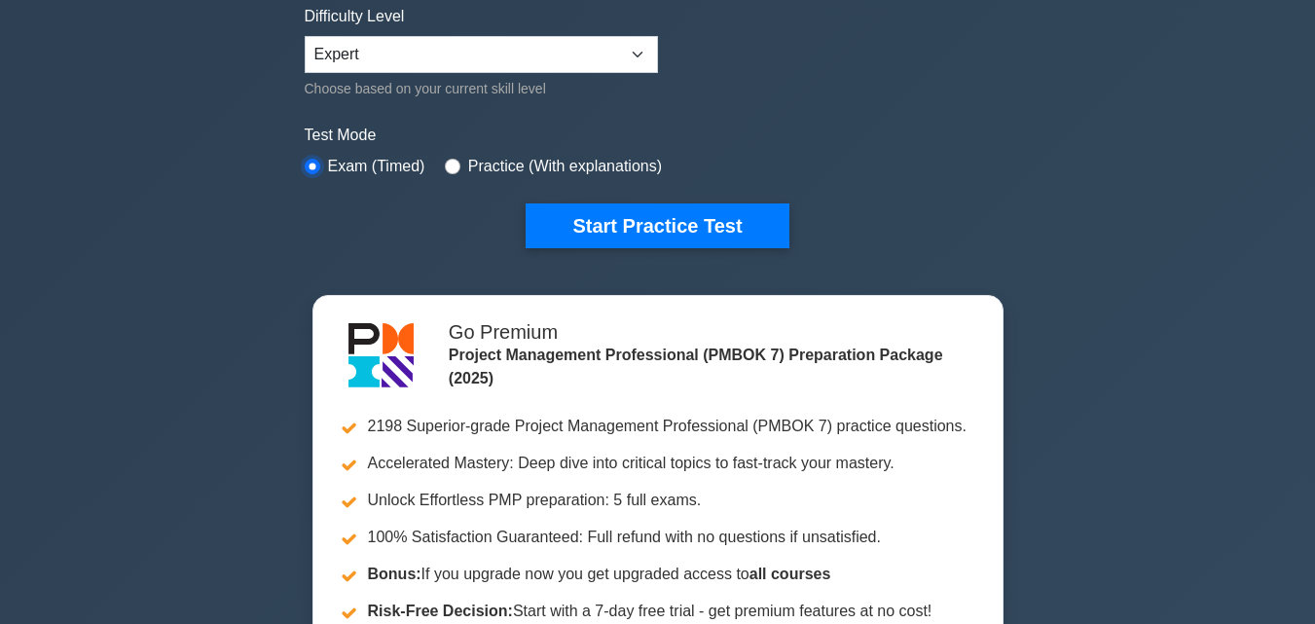
scroll to position [487, 0]
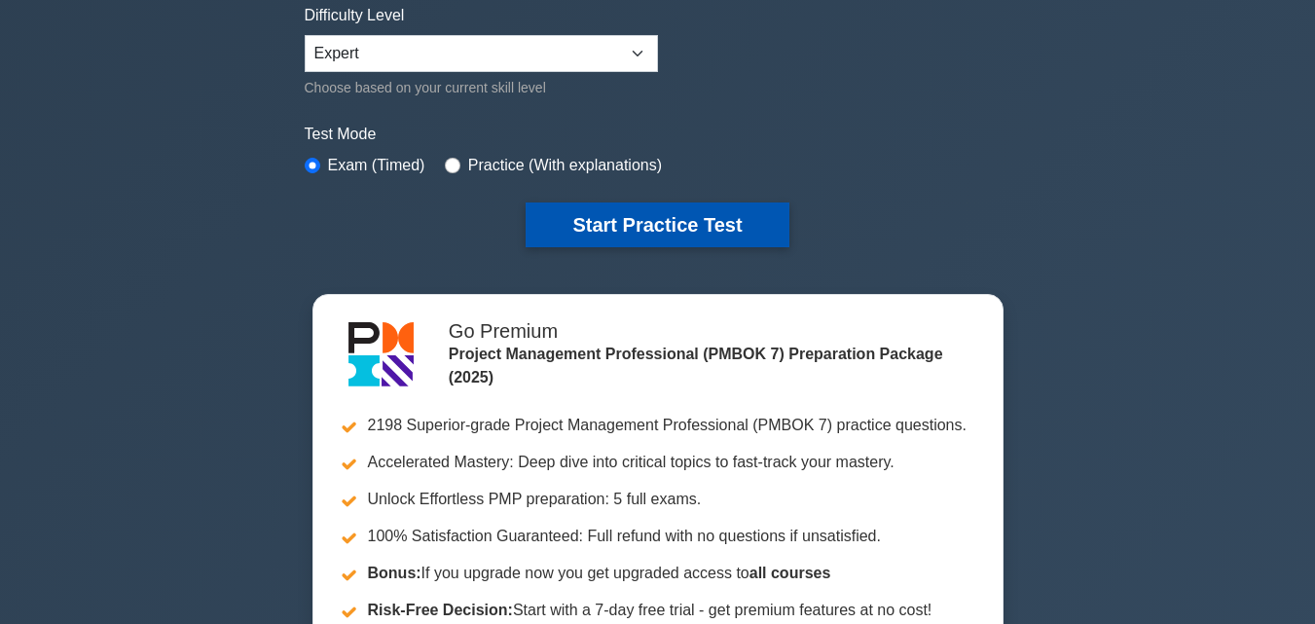
click at [658, 212] on button "Start Practice Test" at bounding box center [657, 224] width 263 height 45
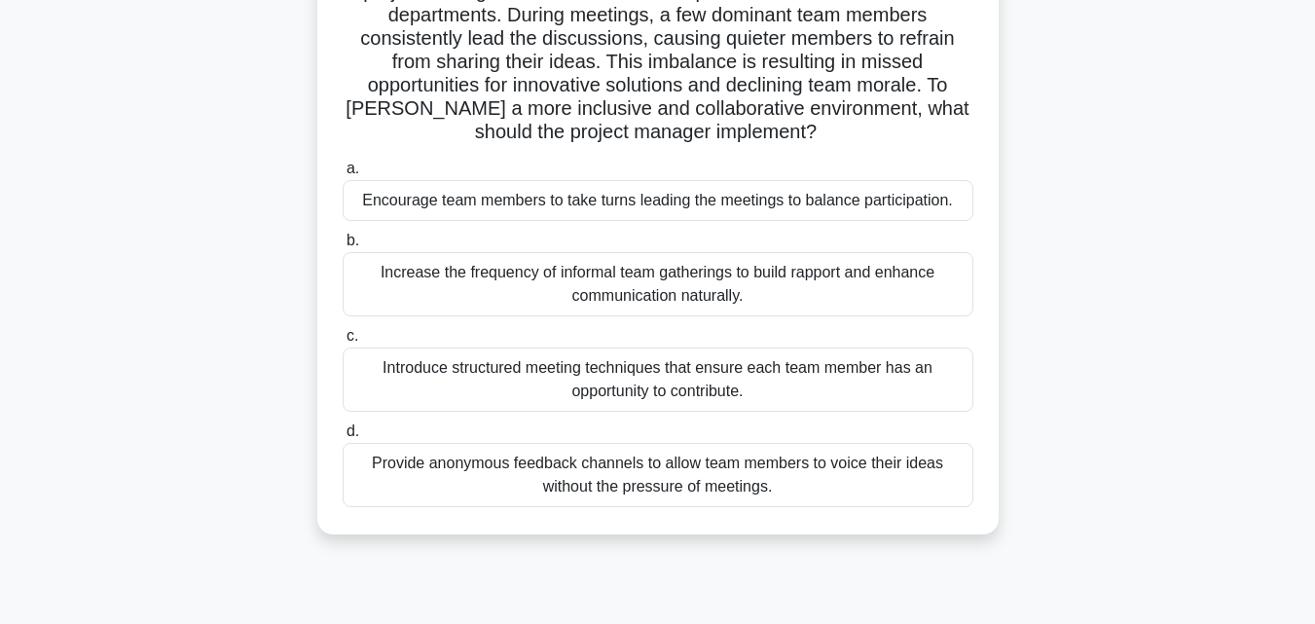
scroll to position [195, 0]
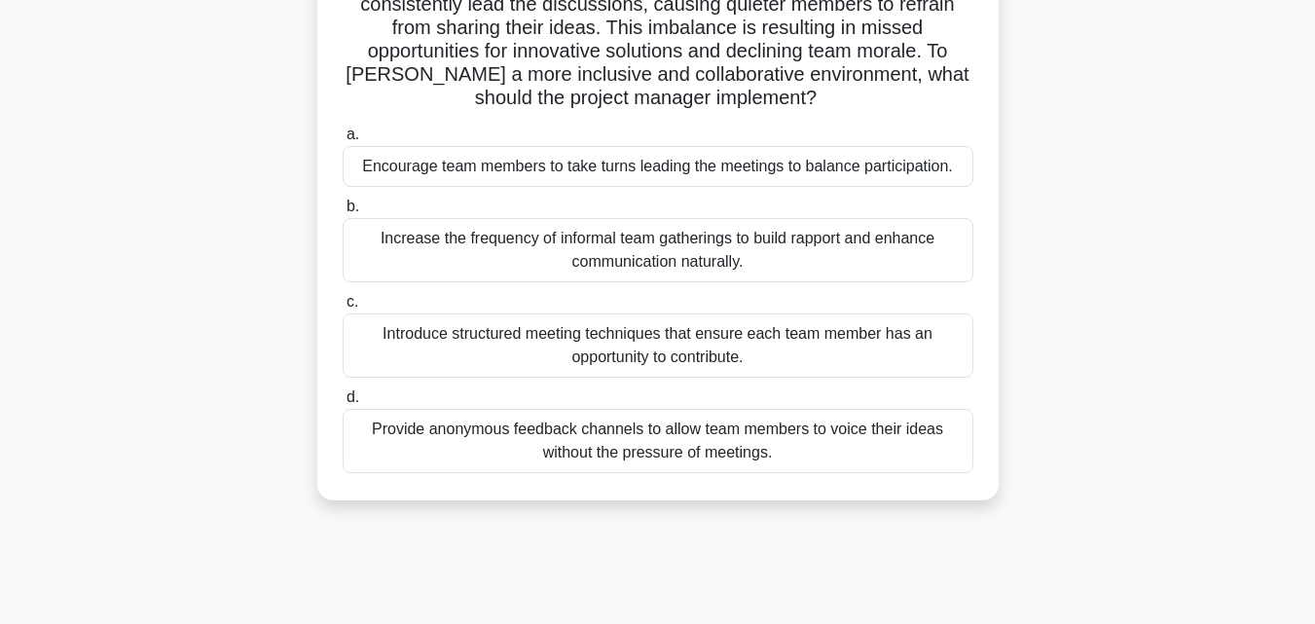
click at [706, 358] on div "Introduce structured meeting techniques that ensure each team member has an opp…" at bounding box center [658, 345] width 631 height 64
click at [343, 309] on input "c. Introduce structured meeting techniques that ensure each team member has an …" at bounding box center [343, 302] width 0 height 13
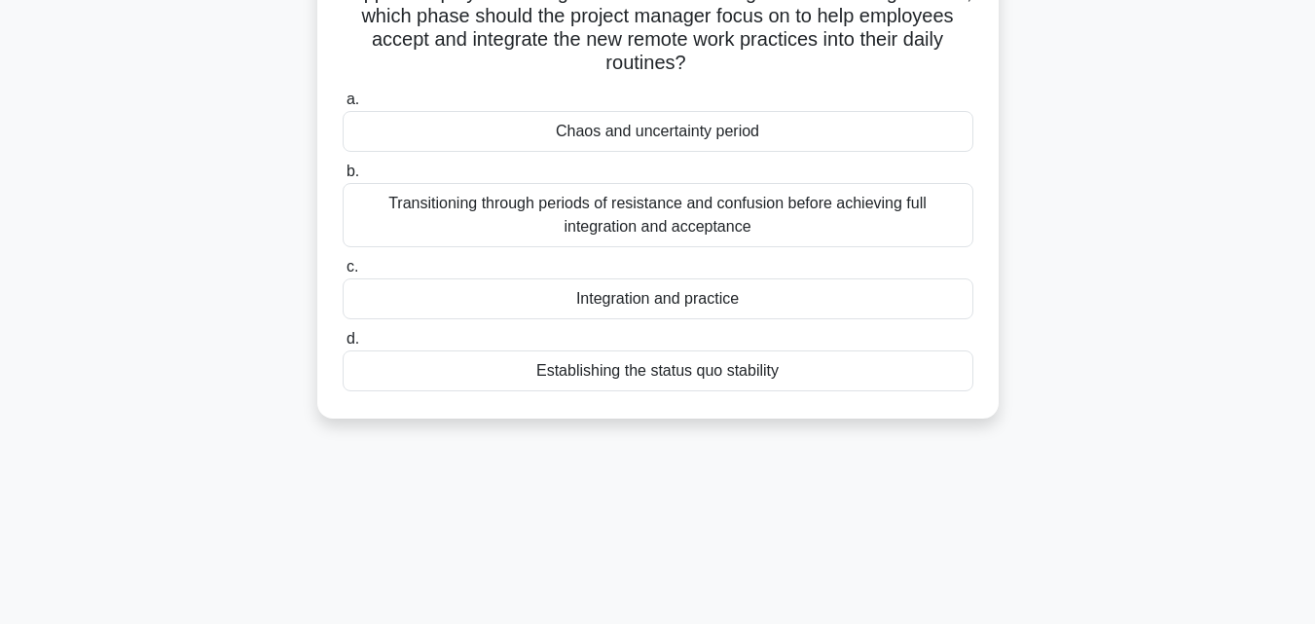
scroll to position [292, 0]
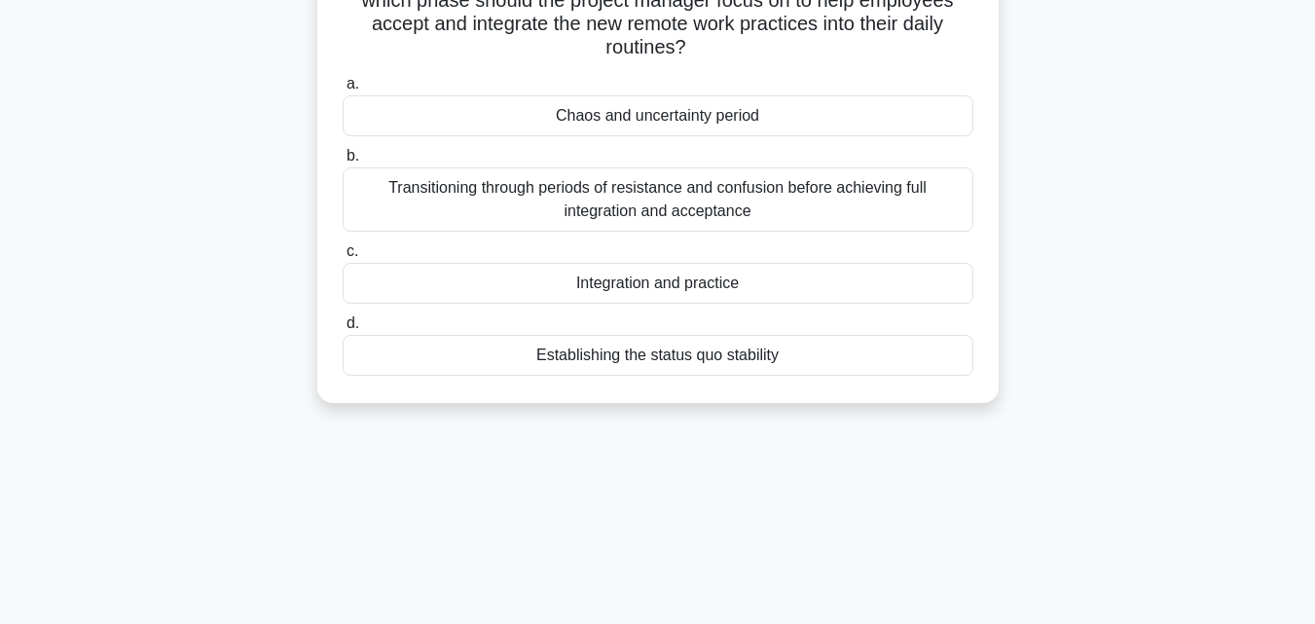
click at [593, 195] on div "Transitioning through periods of resistance and confusion before achieving full…" at bounding box center [658, 199] width 631 height 64
click at [343, 163] on input "b. Transitioning through periods of resistance and confusion before achieving f…" at bounding box center [343, 156] width 0 height 13
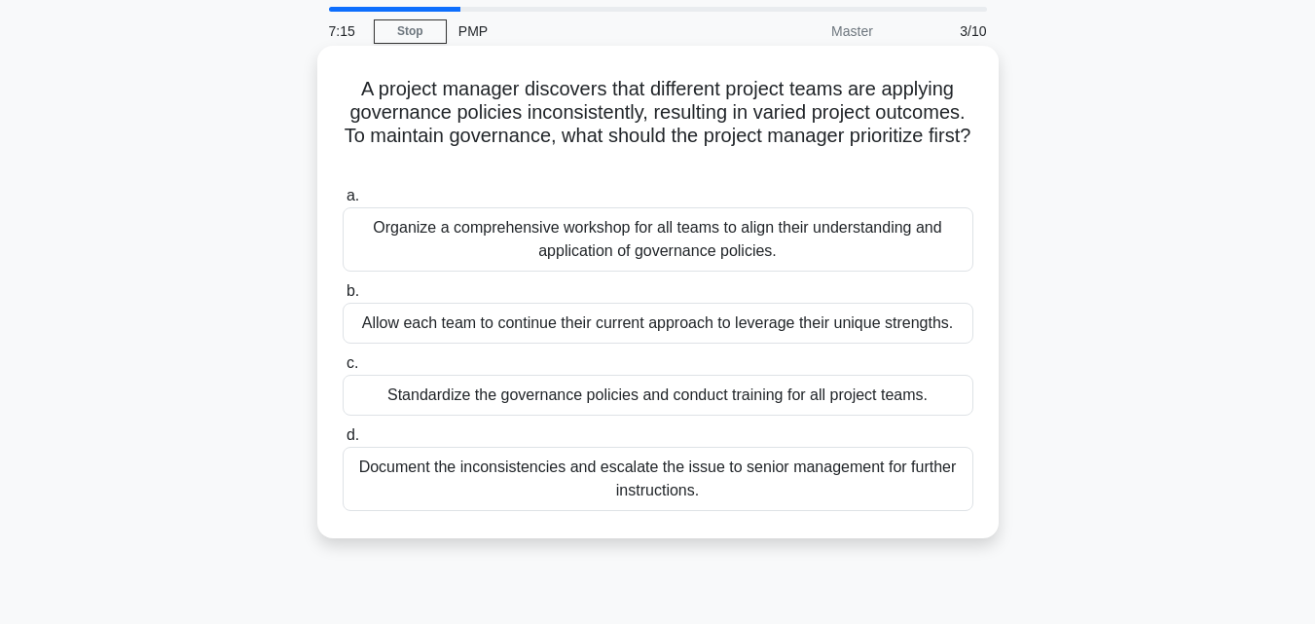
scroll to position [97, 0]
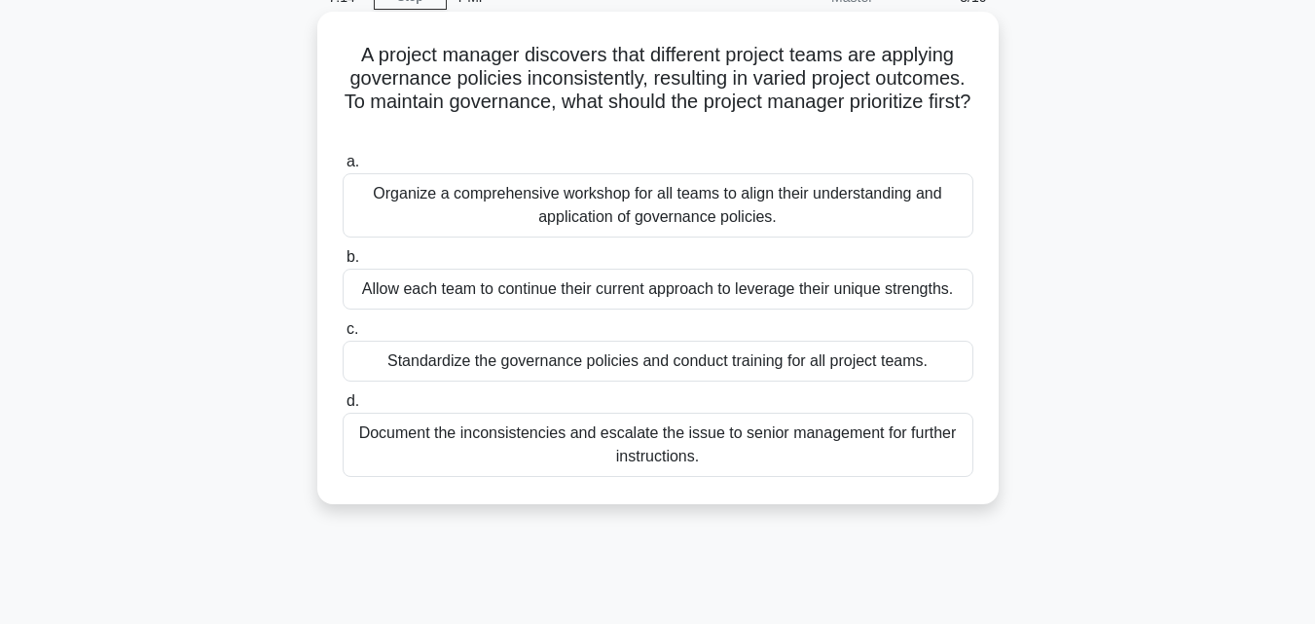
click at [583, 202] on div "Organize a comprehensive workshop for all teams to align their understanding an…" at bounding box center [658, 205] width 631 height 64
click at [343, 168] on input "a. Organize a comprehensive workshop for all teams to align their understanding…" at bounding box center [343, 162] width 0 height 13
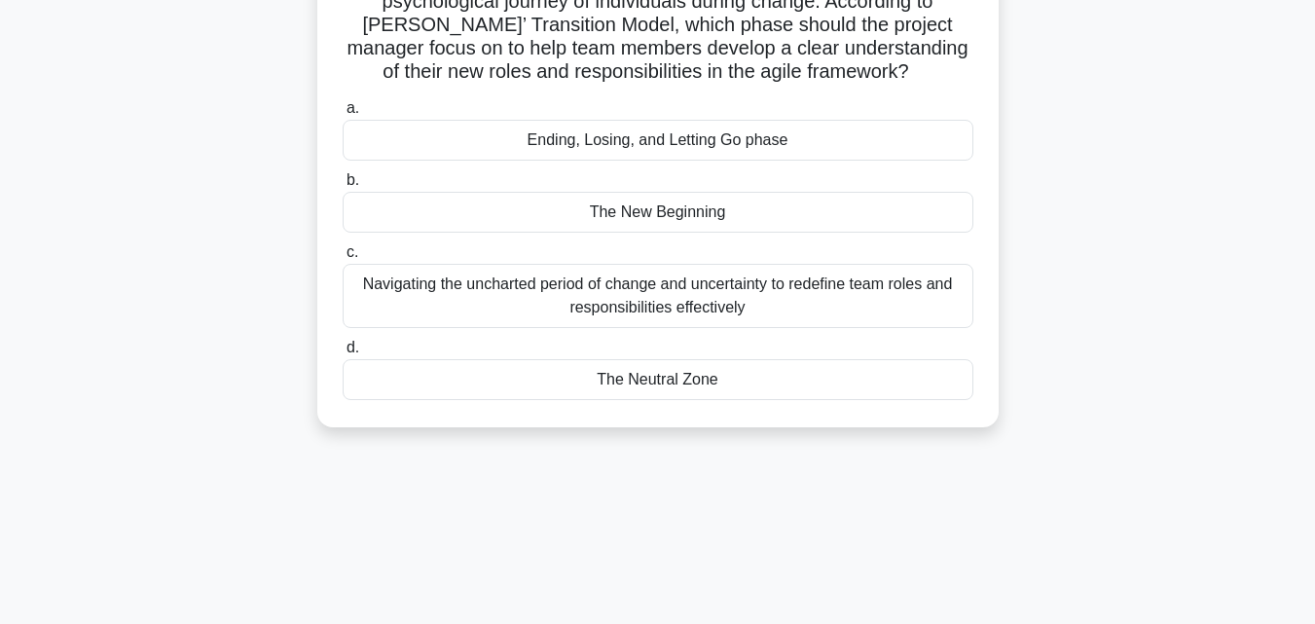
scroll to position [292, 0]
click at [691, 327] on div "Navigating the uncharted period of change and uncertainty to redefine team role…" at bounding box center [658, 295] width 631 height 64
click at [343, 258] on input "c. Navigating the uncharted period of change and uncertainty to redefine team r…" at bounding box center [343, 251] width 0 height 13
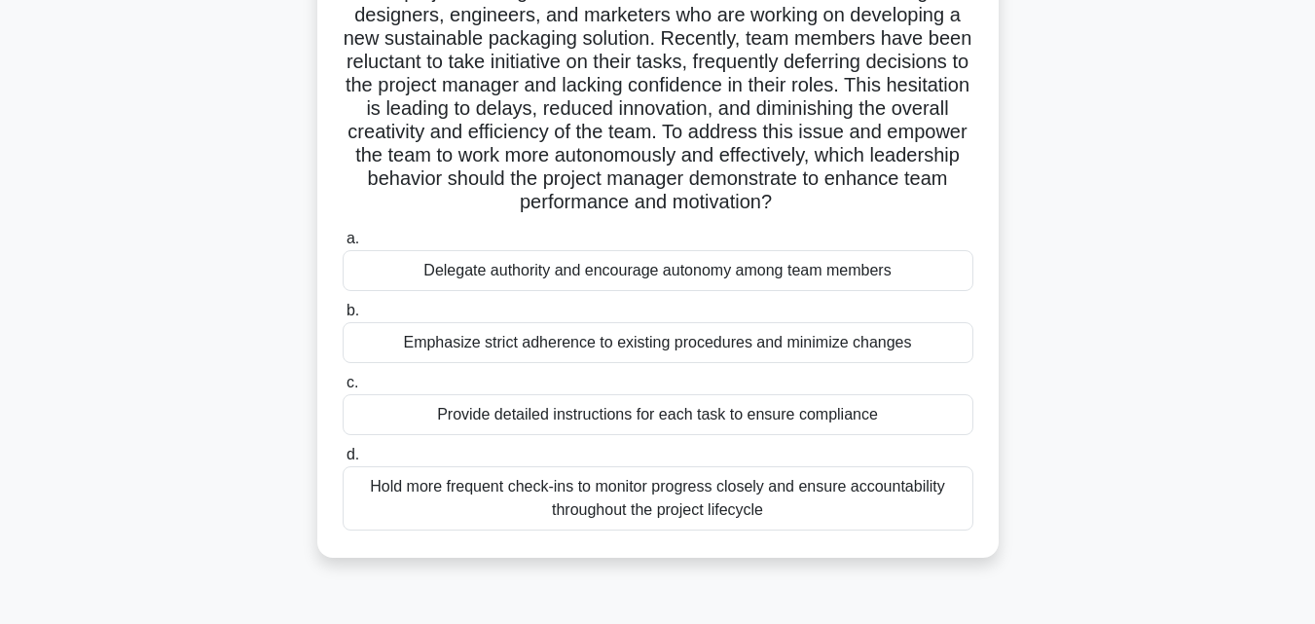
scroll to position [195, 0]
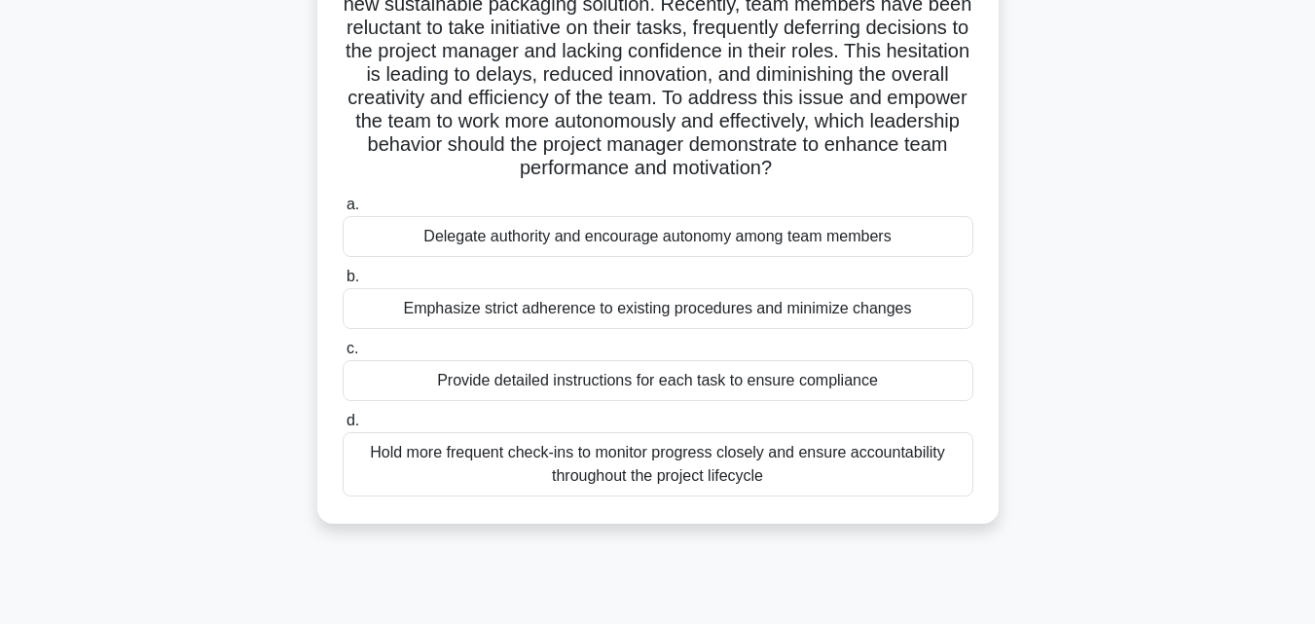
click at [608, 470] on div "Hold more frequent check-ins to monitor progress closely and ensure accountabil…" at bounding box center [658, 464] width 631 height 64
click at [343, 427] on input "d. Hold more frequent check-ins to monitor progress closely and ensure accounta…" at bounding box center [343, 421] width 0 height 13
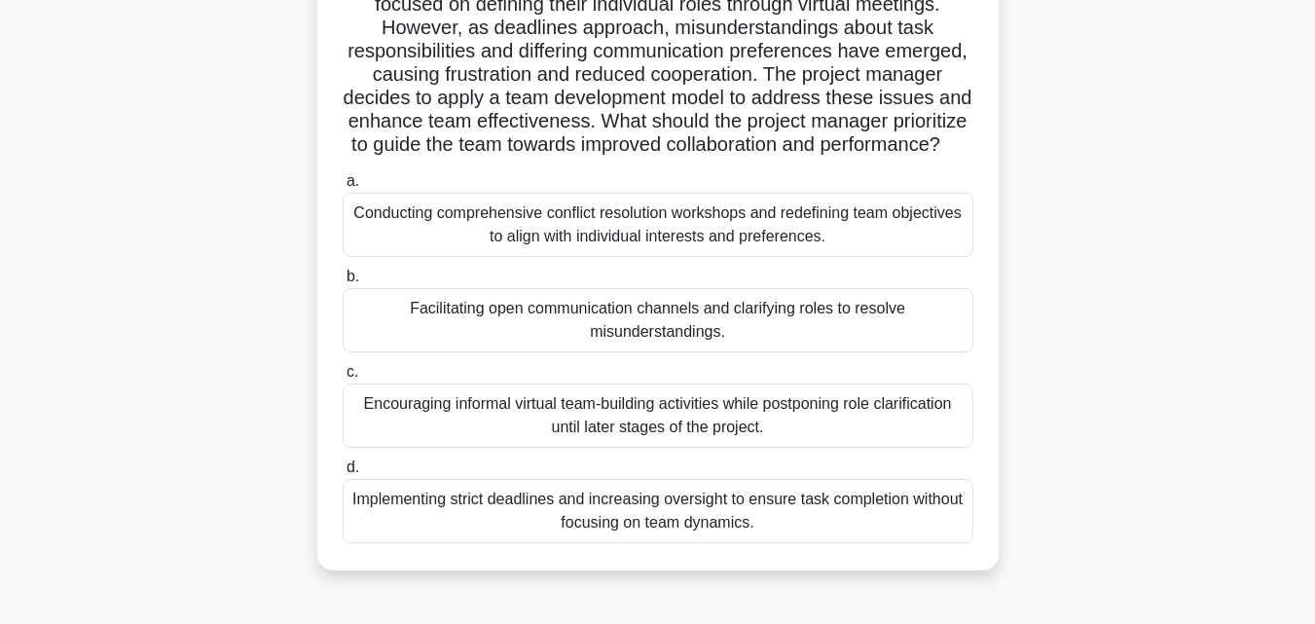
click at [651, 254] on div "Conducting comprehensive conflict resolution workshops and redefining team obje…" at bounding box center [658, 225] width 631 height 64
click at [343, 188] on input "a. Conducting comprehensive conflict resolution workshops and redefining team o…" at bounding box center [343, 181] width 0 height 13
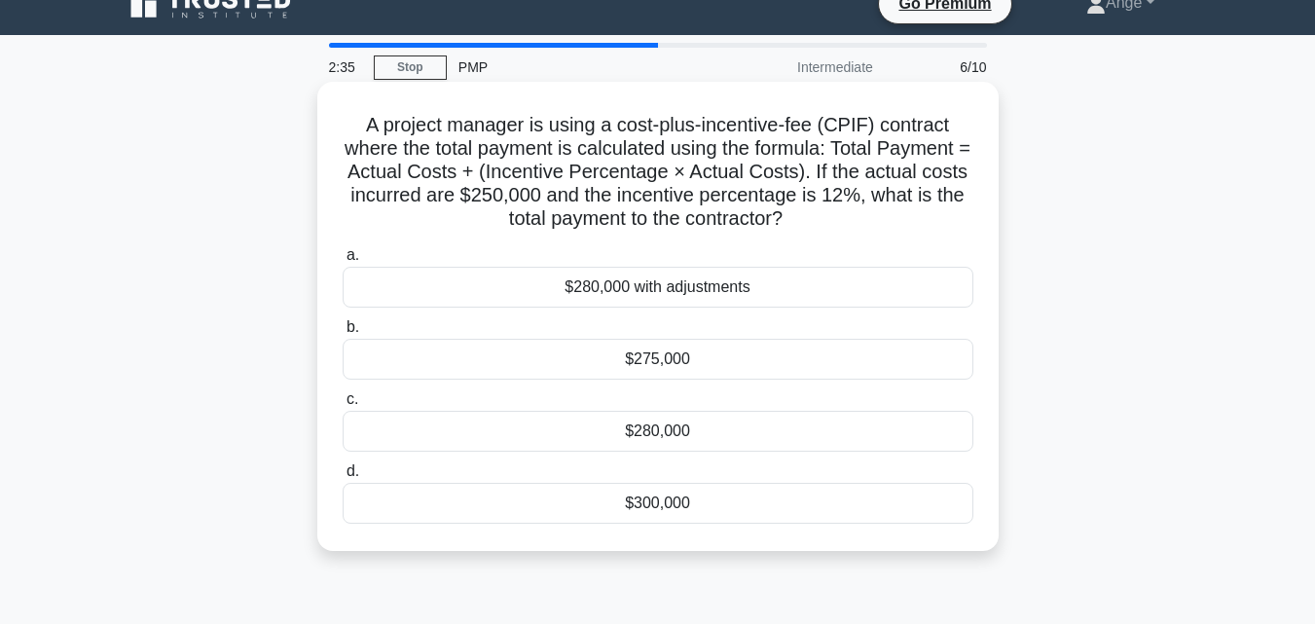
scroll to position [0, 0]
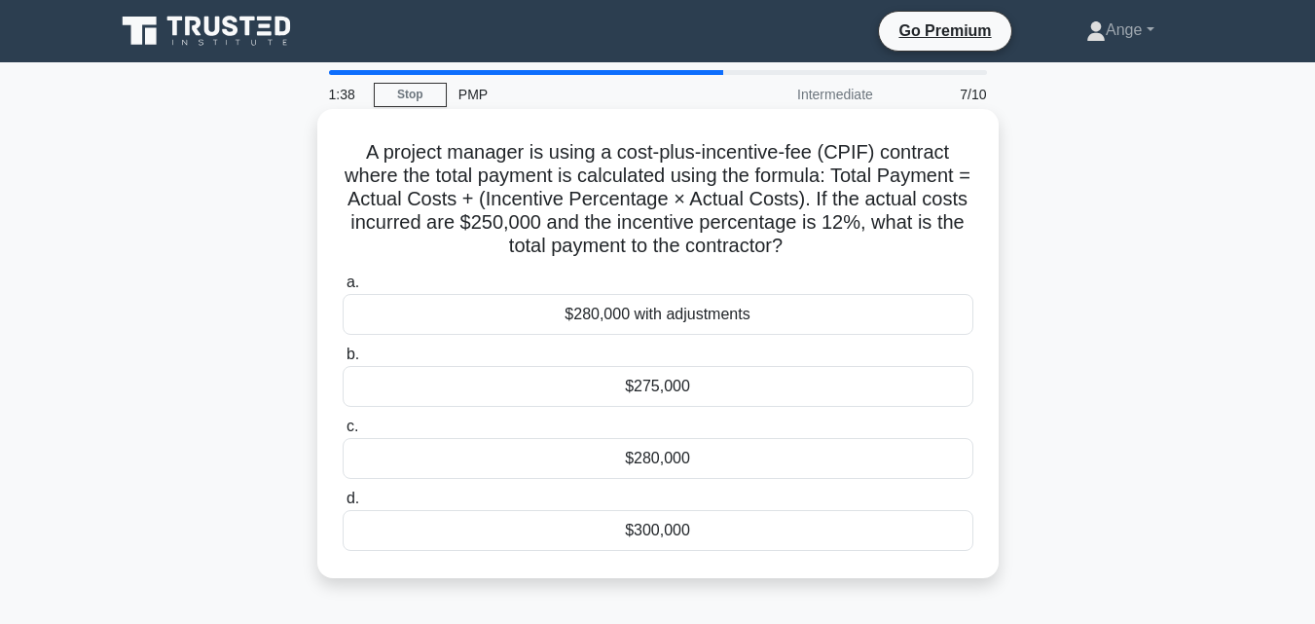
click at [713, 449] on div "$280,000" at bounding box center [658, 458] width 631 height 41
click at [343, 433] on input "c. $280,000" at bounding box center [343, 426] width 0 height 13
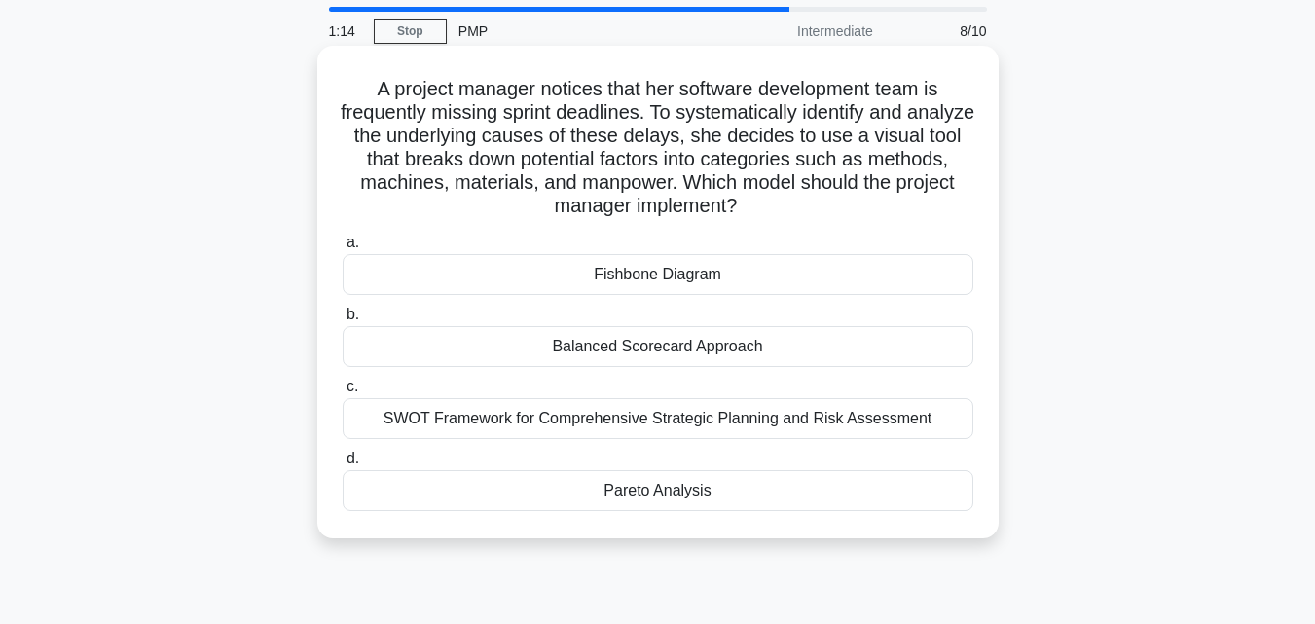
scroll to position [97, 0]
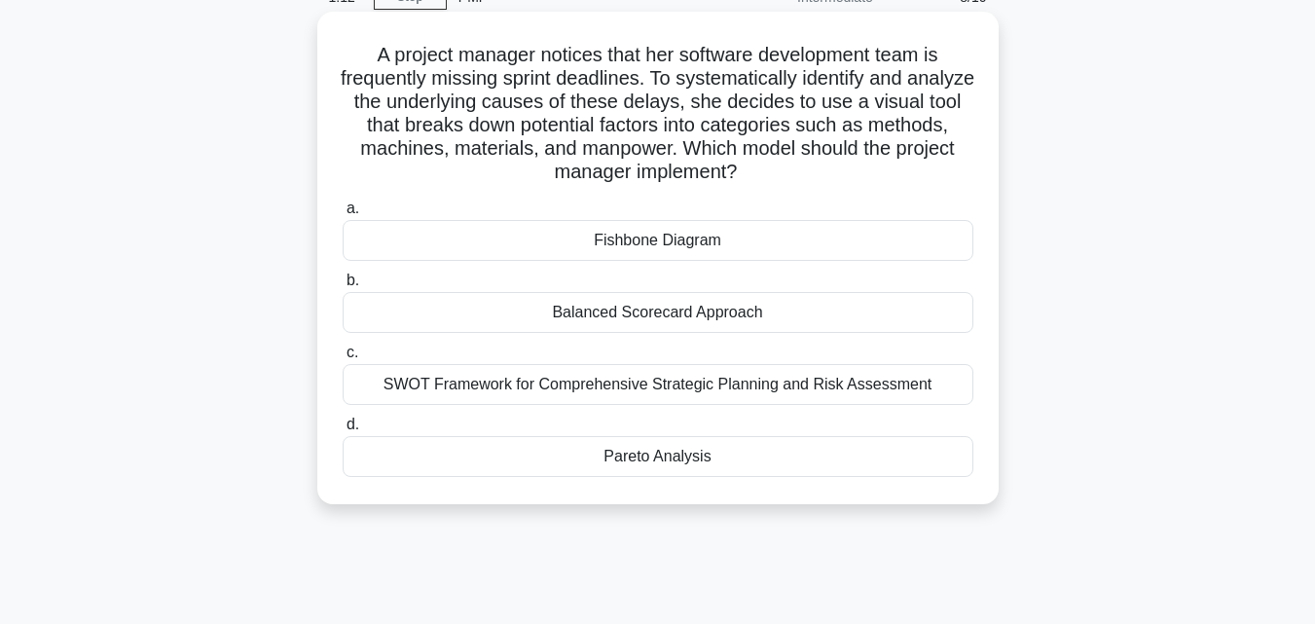
click at [646, 394] on div "SWOT Framework for Comprehensive Strategic Planning and Risk Assessment" at bounding box center [658, 384] width 631 height 41
click at [343, 359] on input "c. SWOT Framework for Comprehensive Strategic Planning and Risk Assessment" at bounding box center [343, 353] width 0 height 13
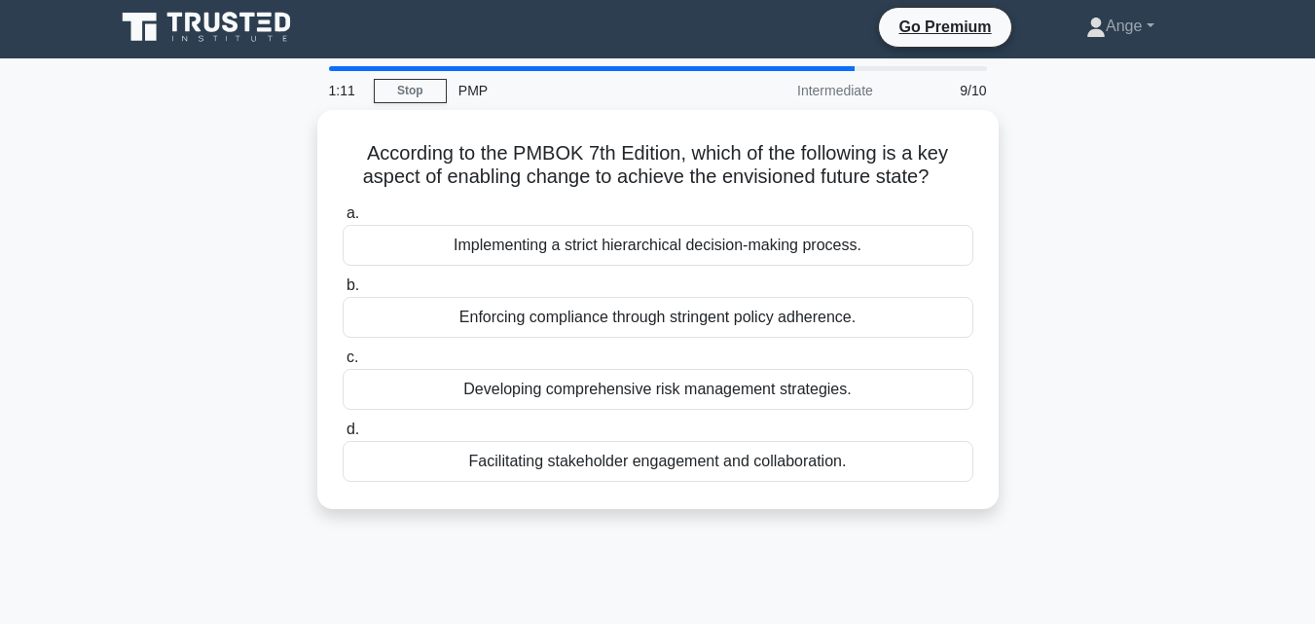
scroll to position [0, 0]
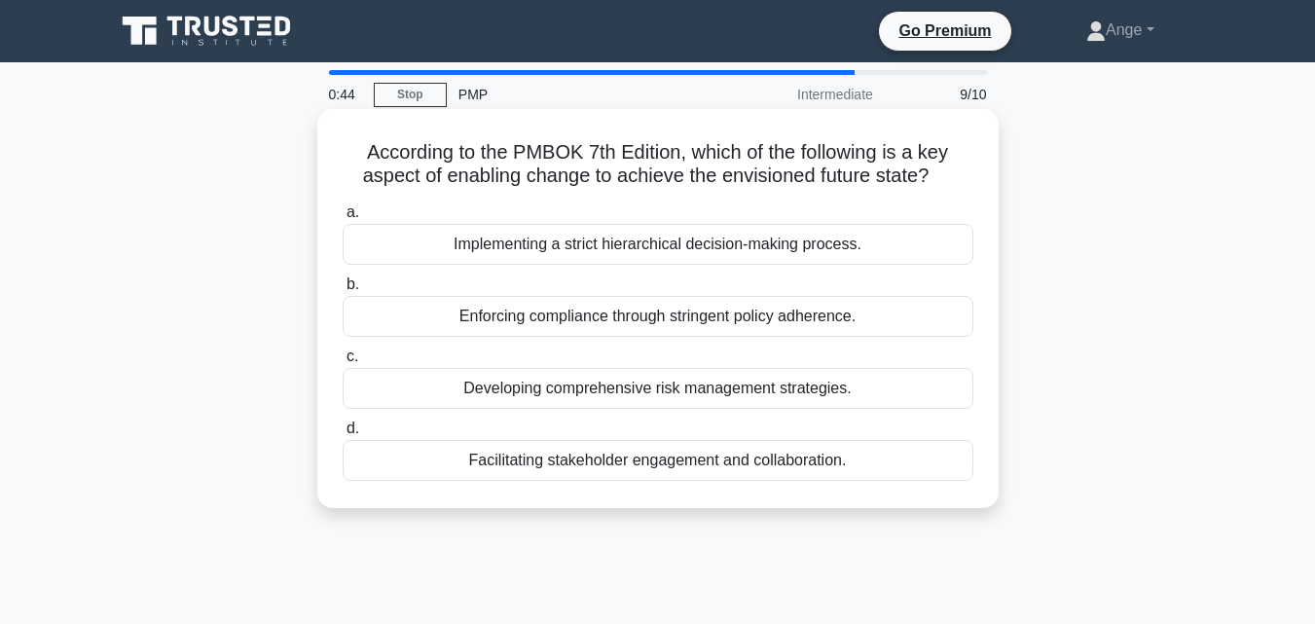
click at [638, 398] on div "Developing comprehensive risk management strategies." at bounding box center [658, 388] width 631 height 41
click at [343, 363] on input "c. Developing comprehensive risk management strategies." at bounding box center [343, 356] width 0 height 13
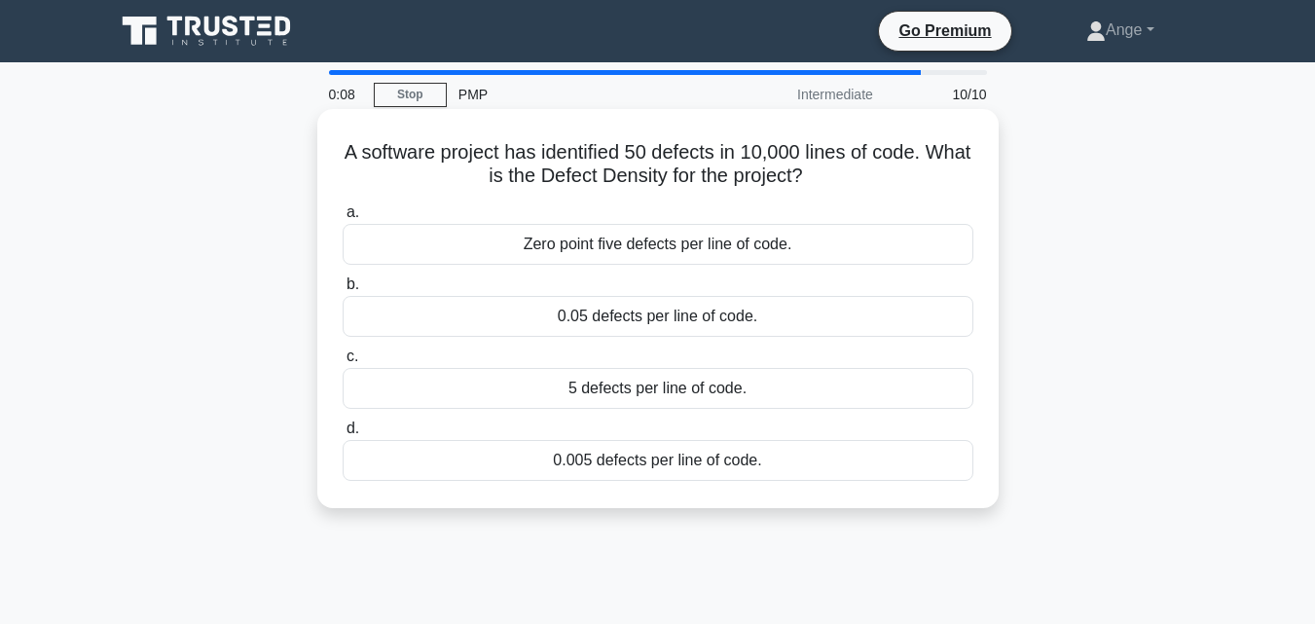
click at [642, 465] on div "0.005 defects per line of code." at bounding box center [658, 460] width 631 height 41
click at [343, 435] on input "d. 0.005 defects per line of code." at bounding box center [343, 428] width 0 height 13
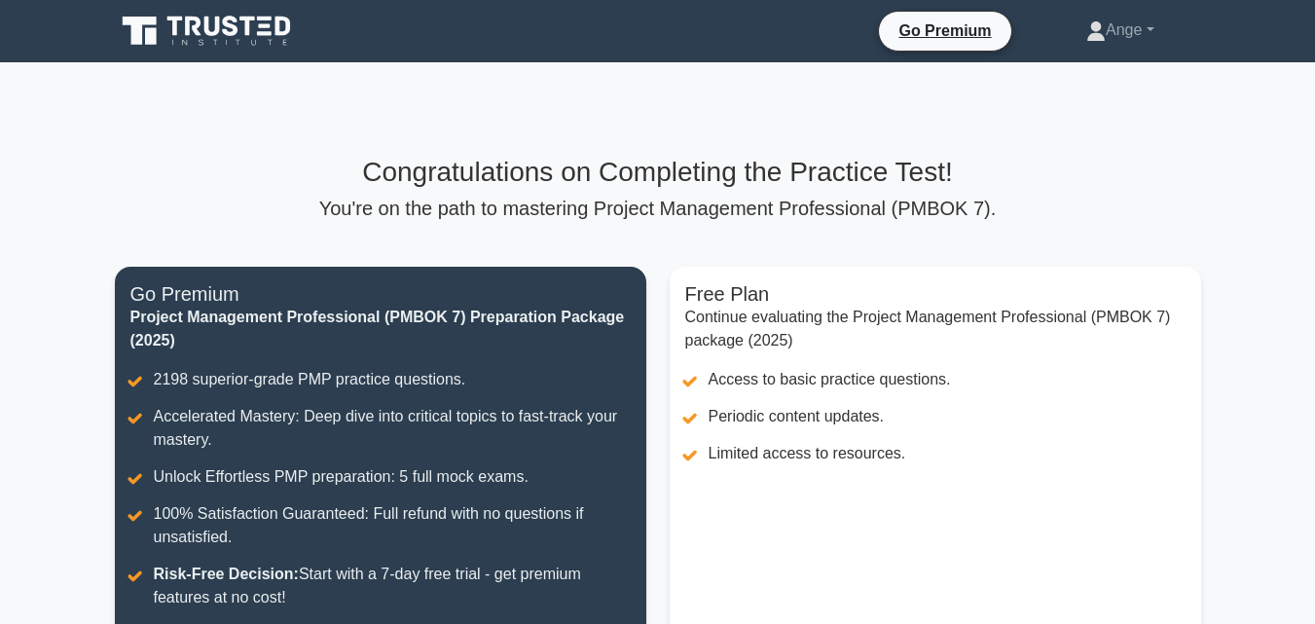
drag, startPoint x: 1018, startPoint y: 181, endPoint x: 994, endPoint y: 193, distance: 27.0
click at [1018, 182] on h3 "Congratulations on Completing the Practice Test!" at bounding box center [658, 172] width 1086 height 33
click at [921, 201] on p "You're on the path to mastering Project Management Professional (PMBOK 7)." at bounding box center [658, 208] width 1086 height 23
click at [836, 182] on h3 "Congratulations on Completing the Practice Test!" at bounding box center [658, 172] width 1086 height 33
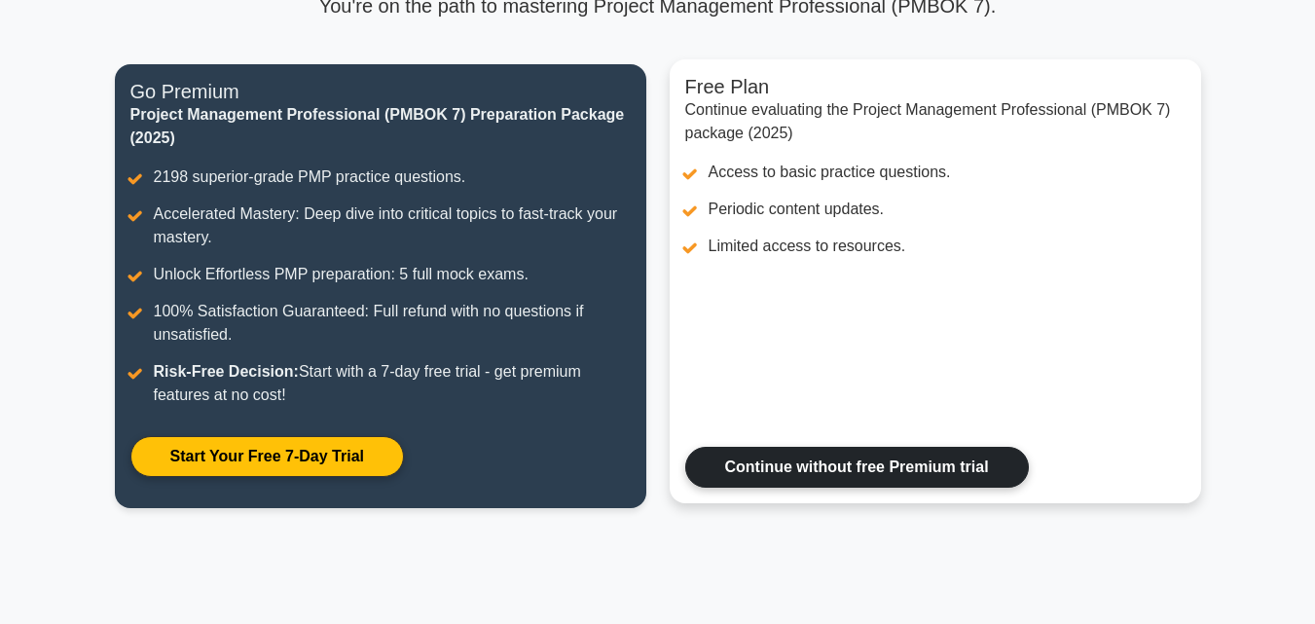
scroll to position [419, 0]
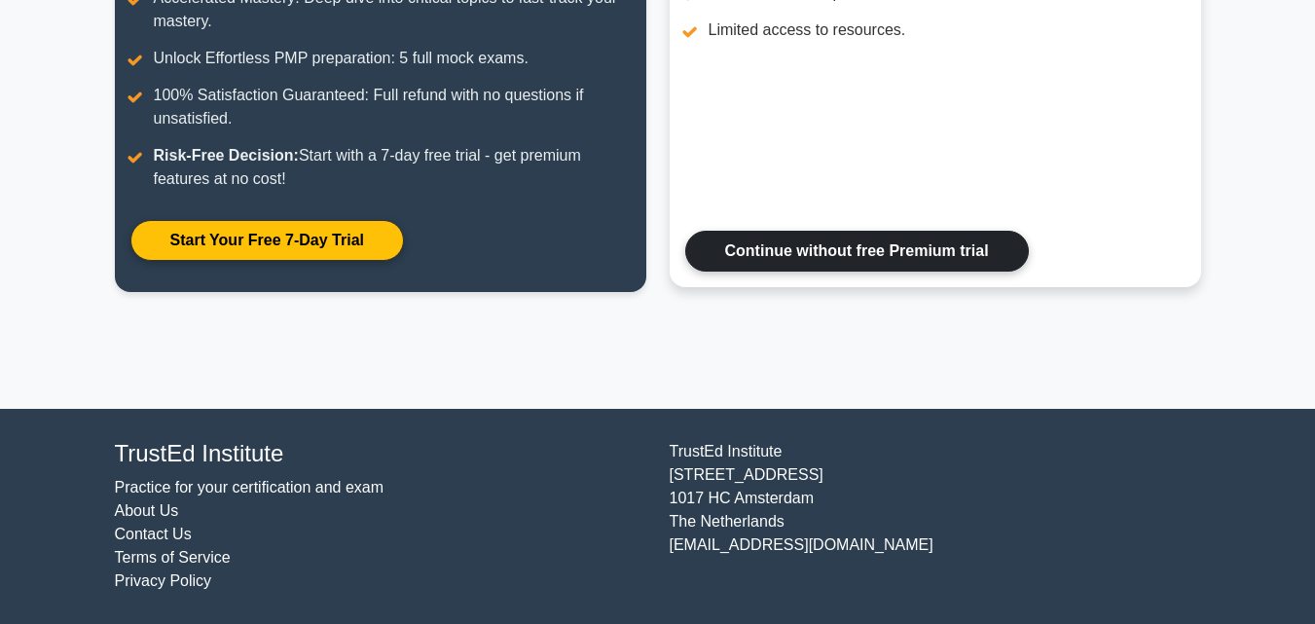
click at [810, 256] on link "Continue without free Premium trial" at bounding box center [857, 251] width 344 height 41
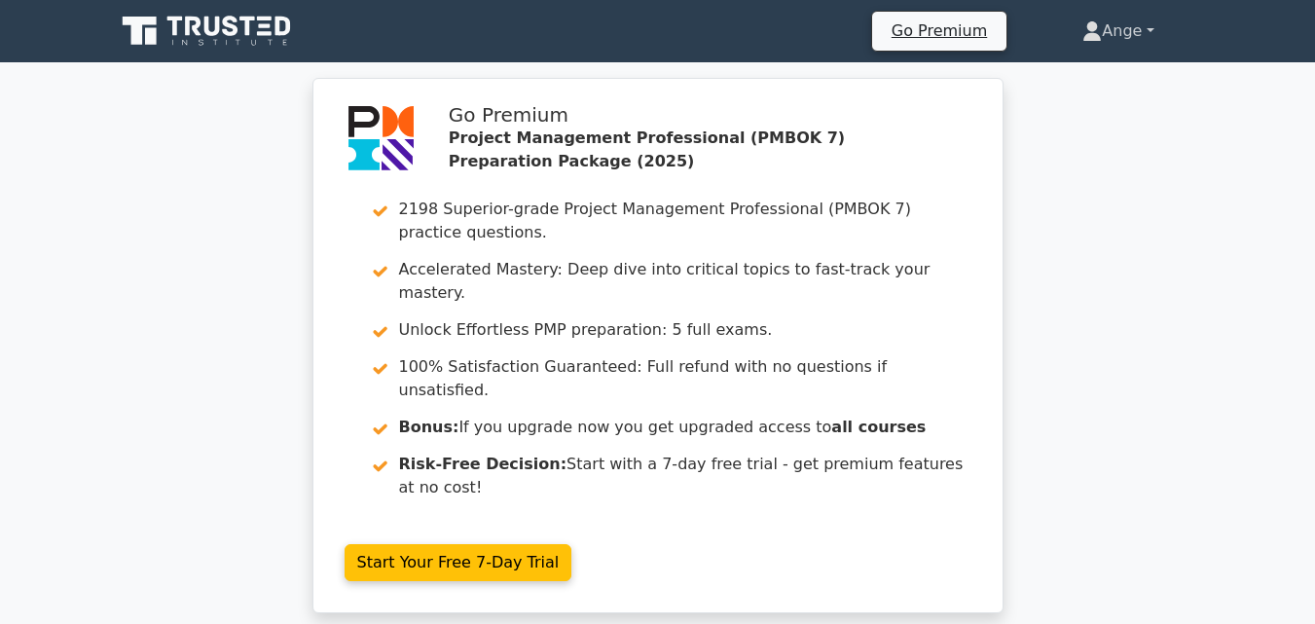
click at [1142, 36] on link "Ange" at bounding box center [1118, 31] width 164 height 39
click at [168, 47] on icon at bounding box center [208, 31] width 187 height 37
